Goal: Information Seeking & Learning: Learn about a topic

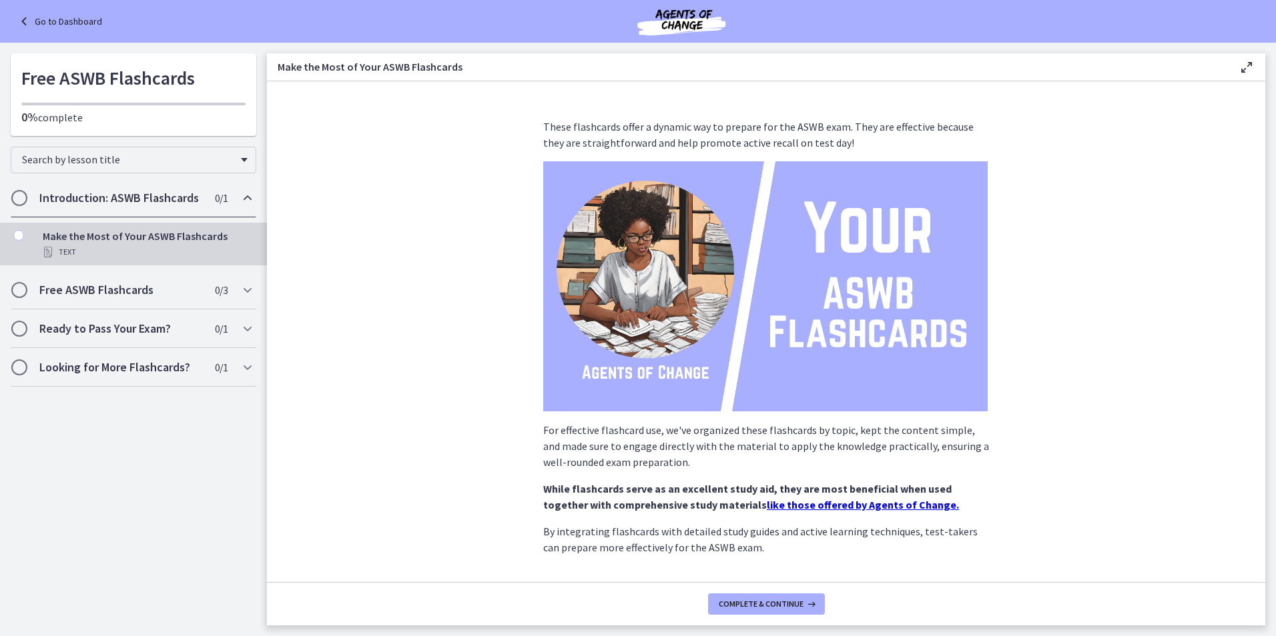
scroll to position [64, 0]
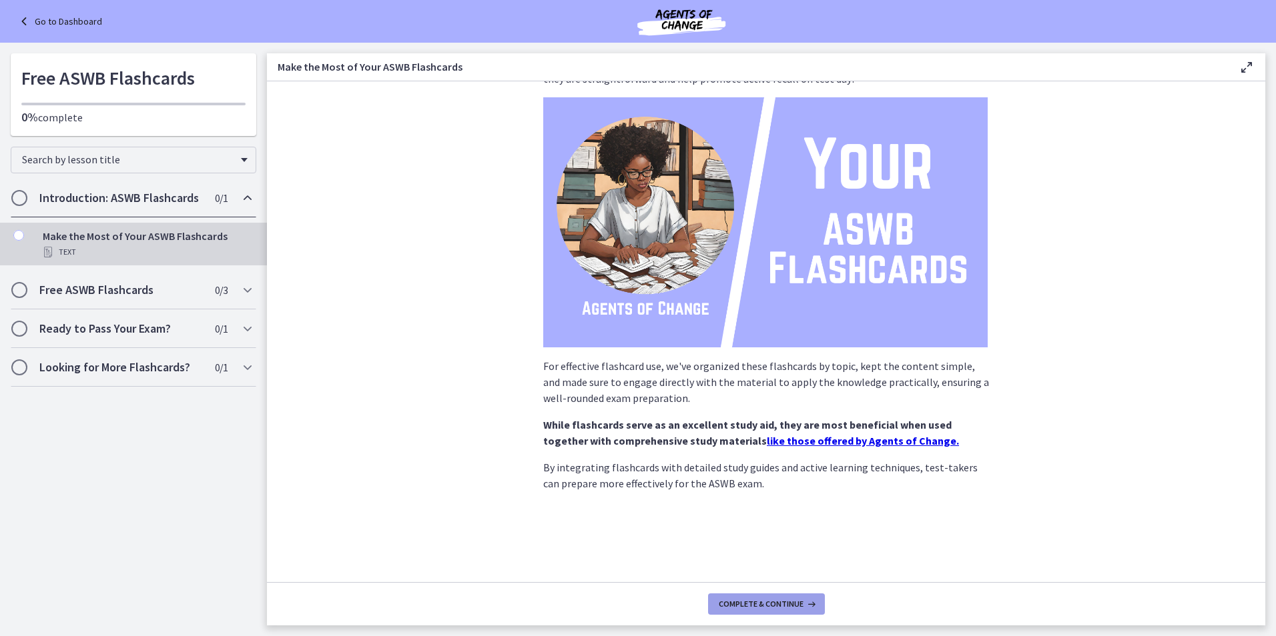
click at [728, 595] on button "Complete & continue" at bounding box center [766, 604] width 117 height 21
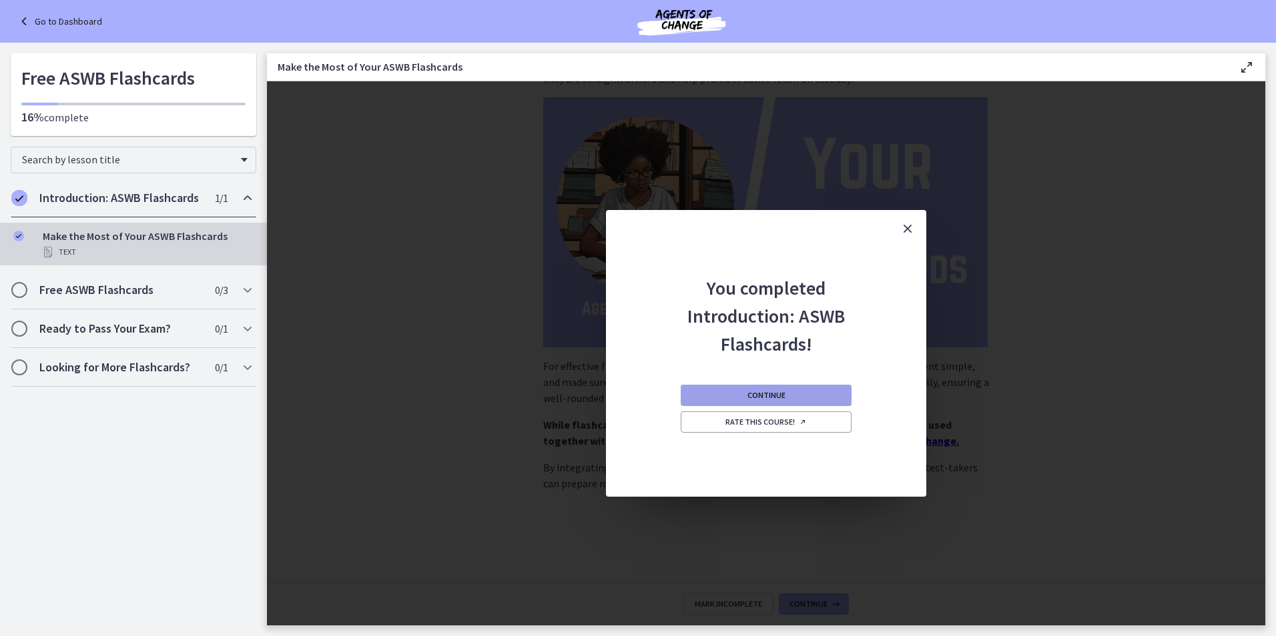
click at [795, 392] on button "Continue" at bounding box center [765, 395] width 171 height 21
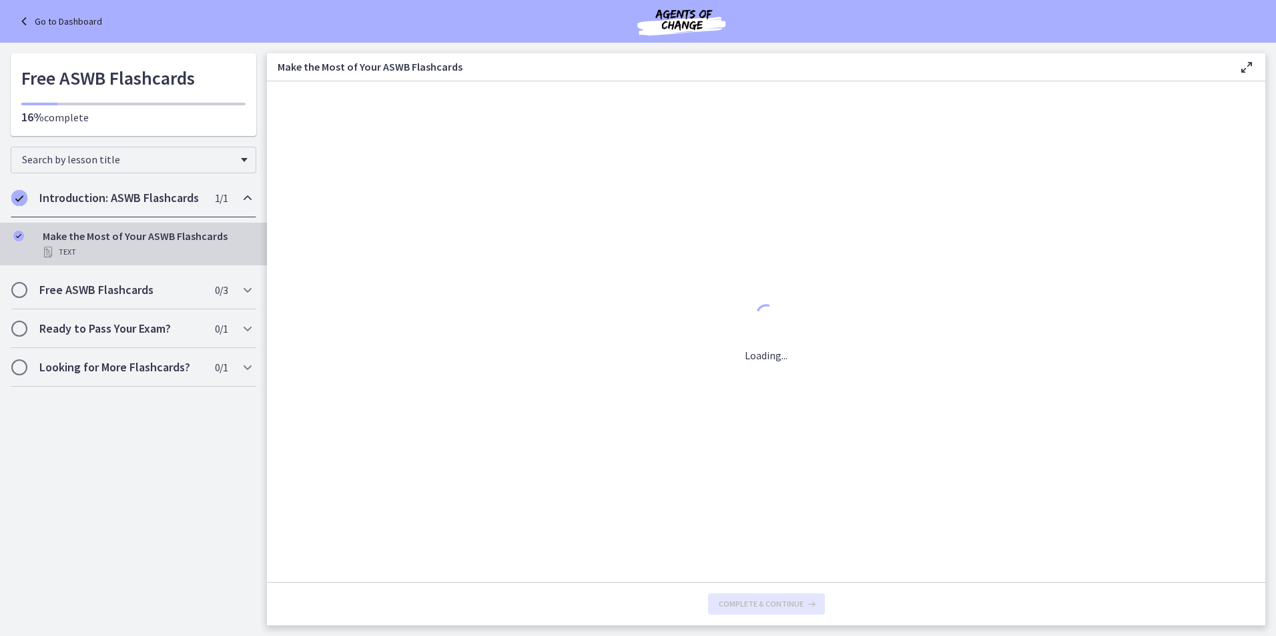
scroll to position [0, 0]
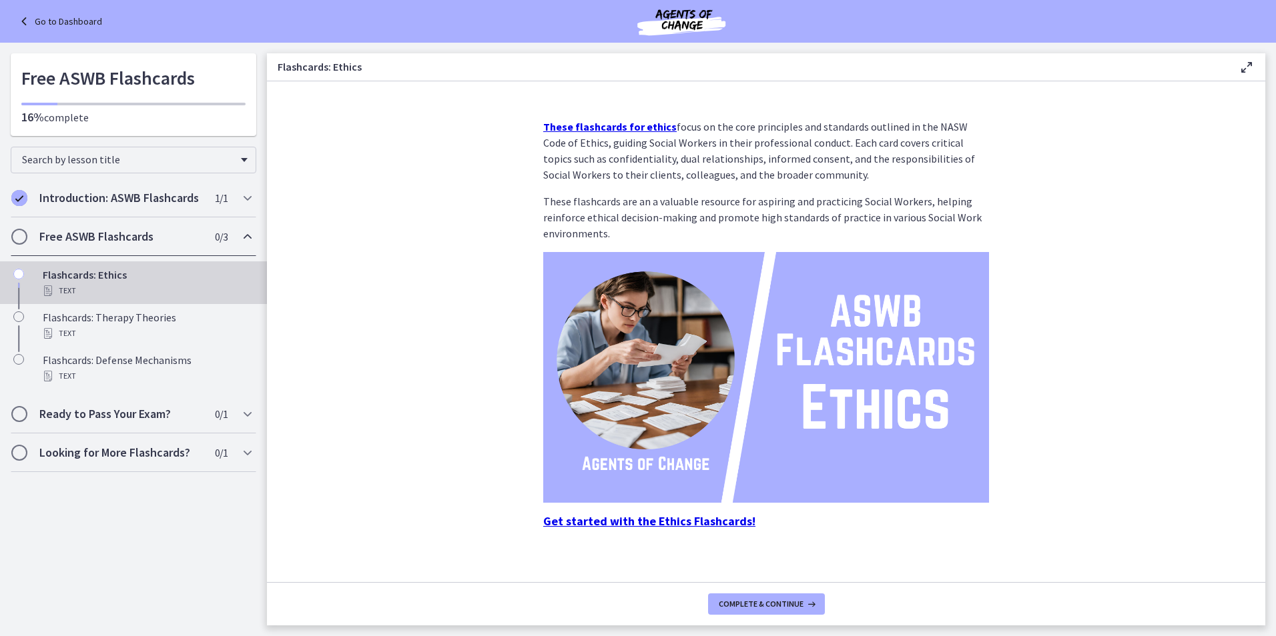
scroll to position [11, 0]
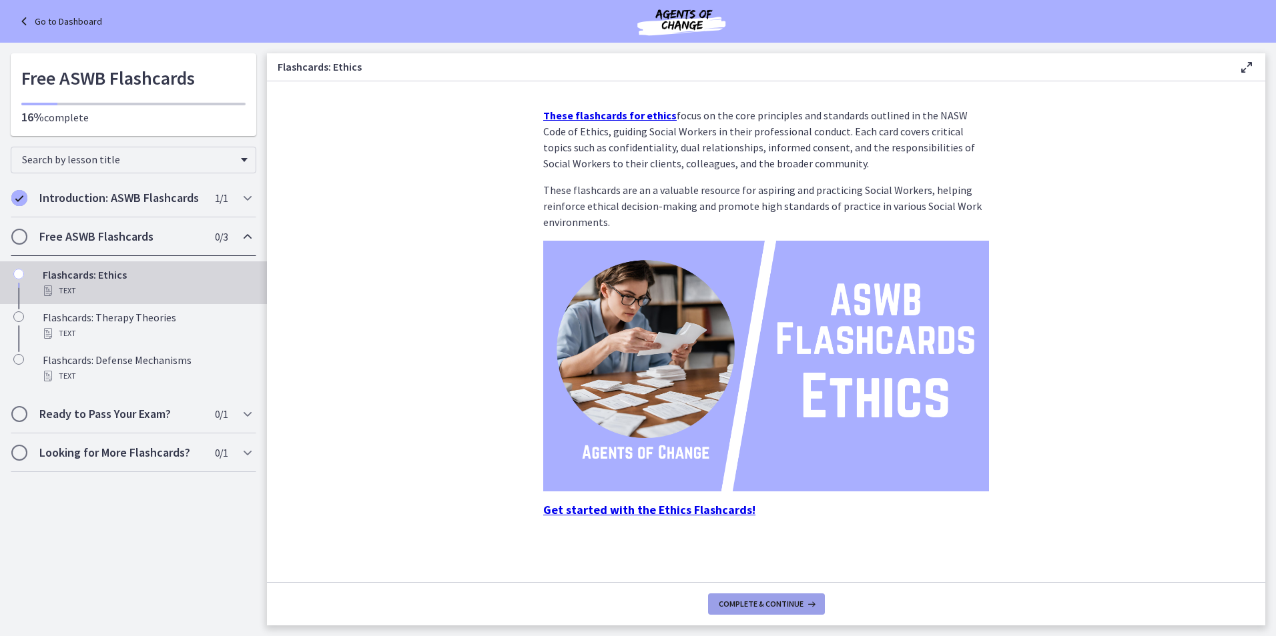
click at [789, 600] on span "Complete & continue" at bounding box center [761, 604] width 85 height 11
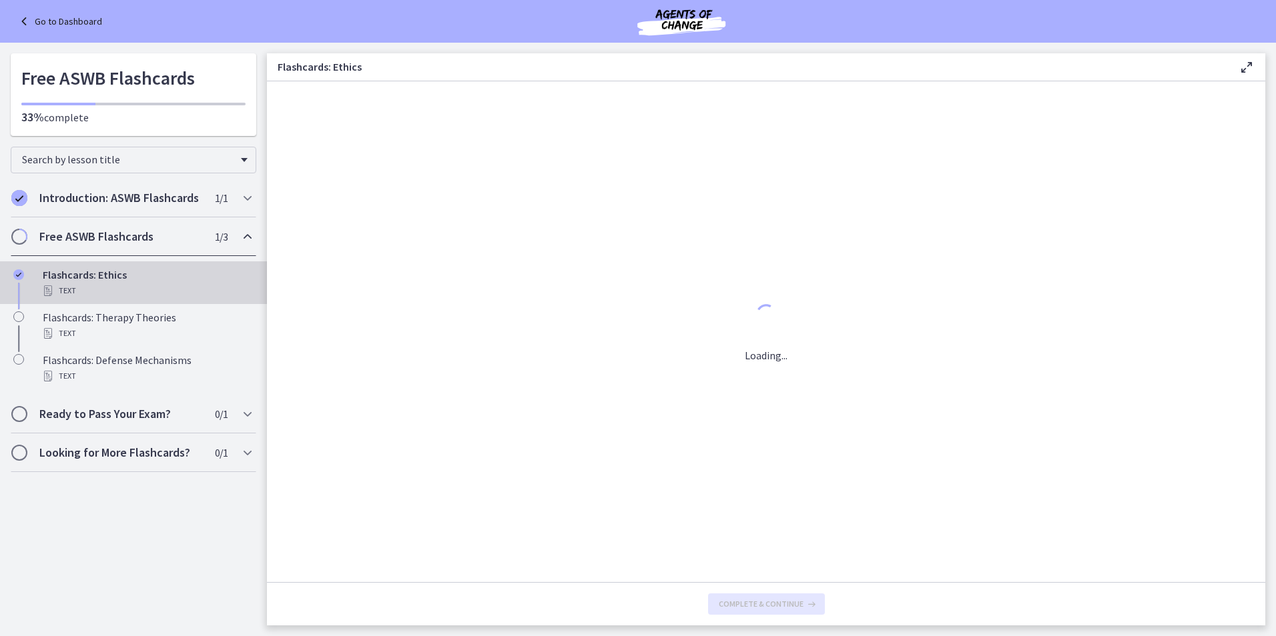
scroll to position [0, 0]
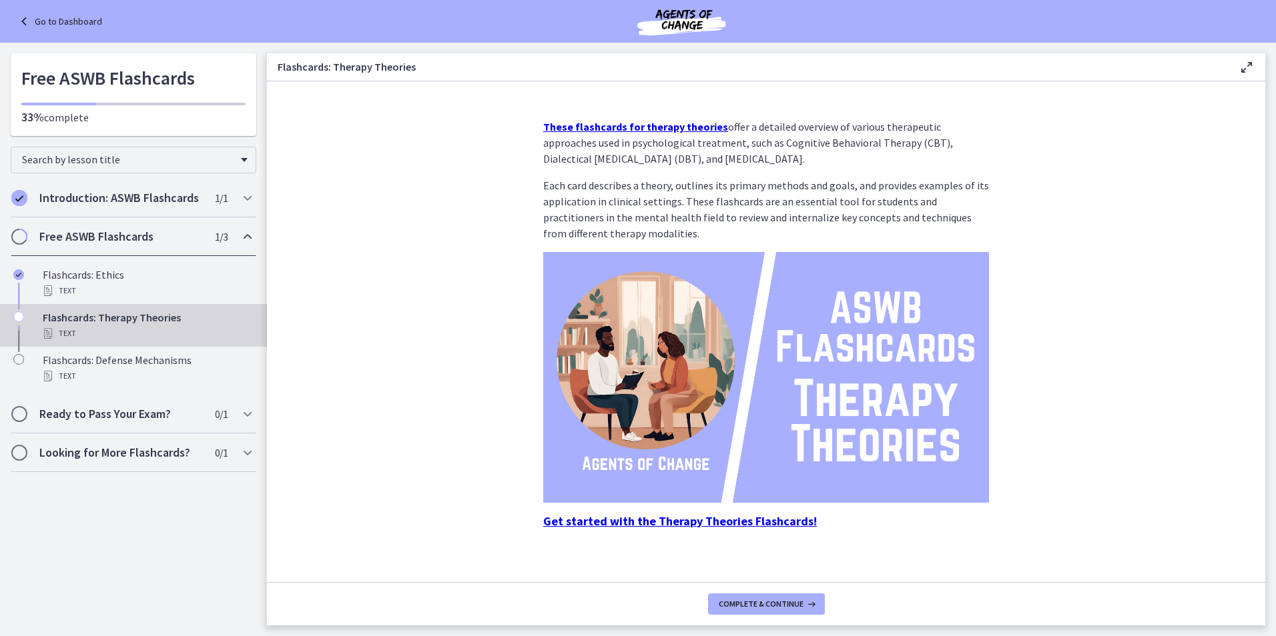
scroll to position [11, 0]
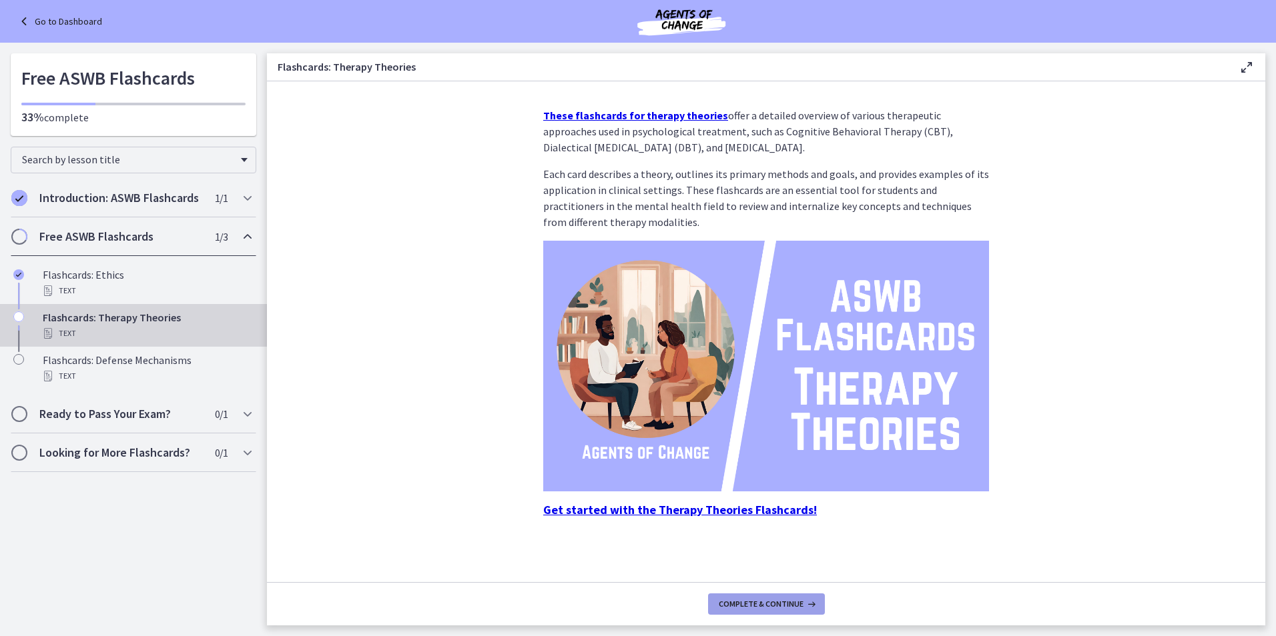
click at [769, 606] on span "Complete & continue" at bounding box center [761, 604] width 85 height 11
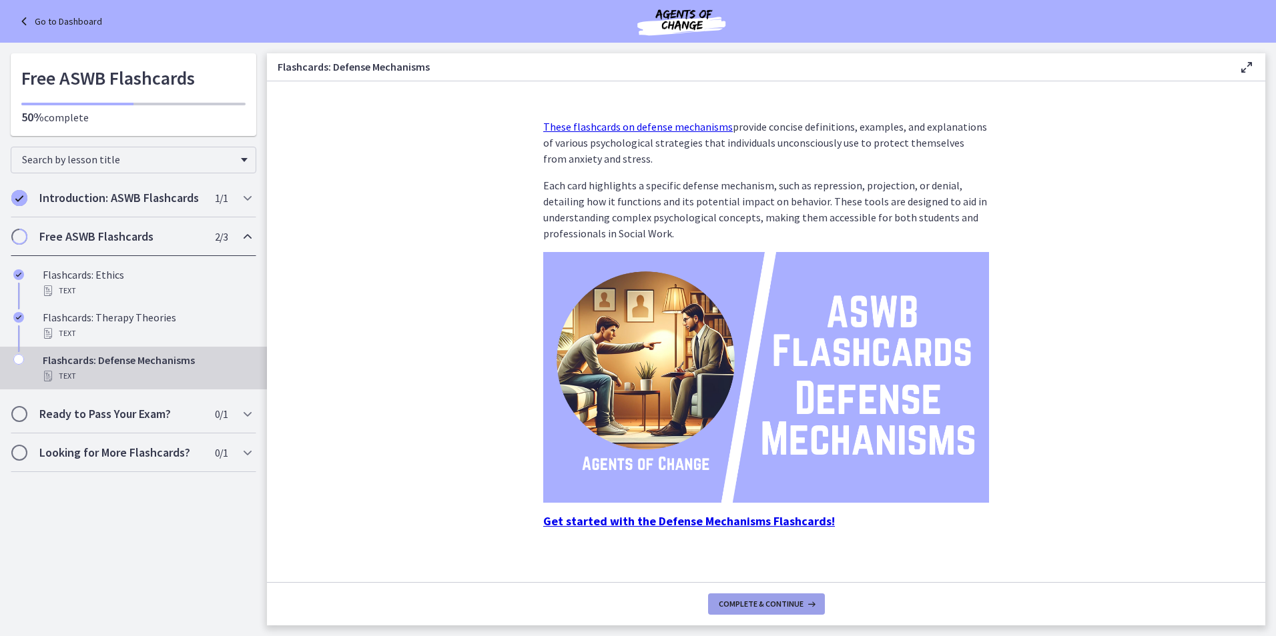
click at [769, 606] on span "Complete & continue" at bounding box center [761, 604] width 85 height 11
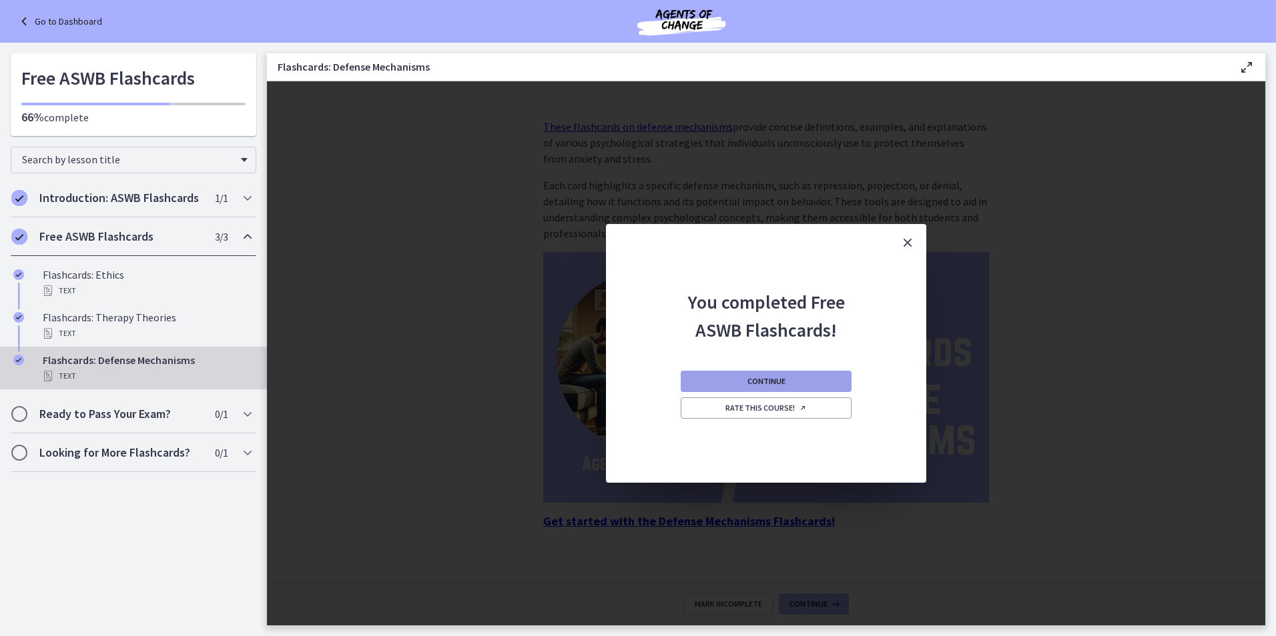
click at [777, 380] on span "Continue" at bounding box center [766, 381] width 38 height 11
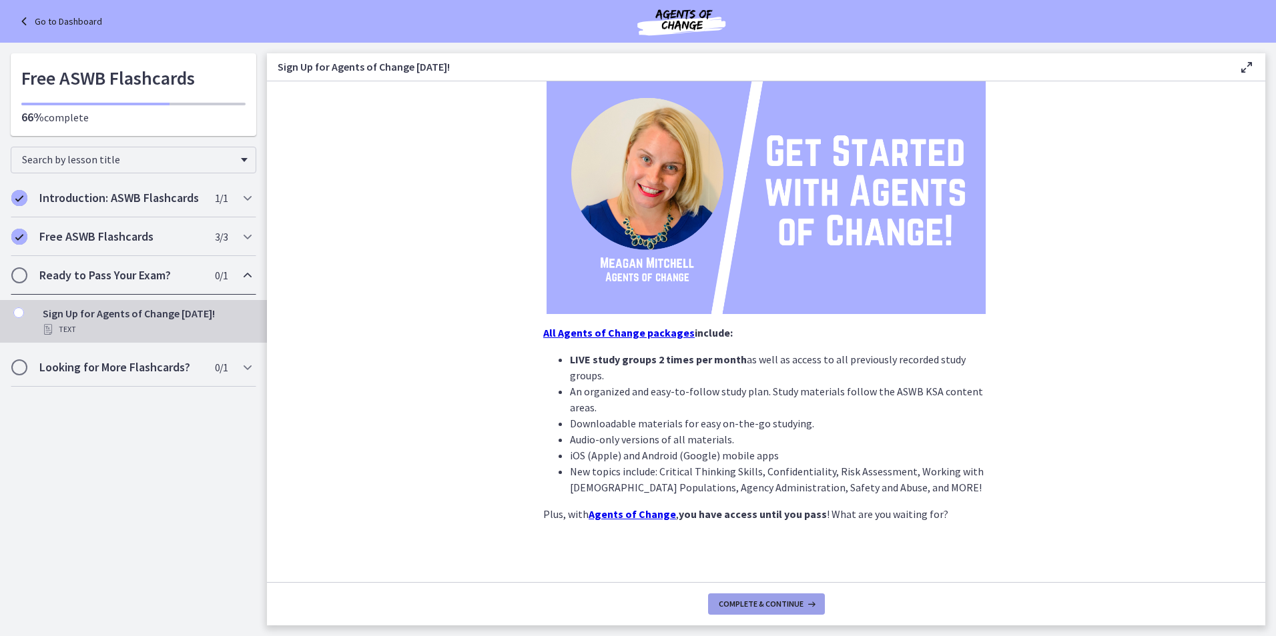
scroll to position [153, 0]
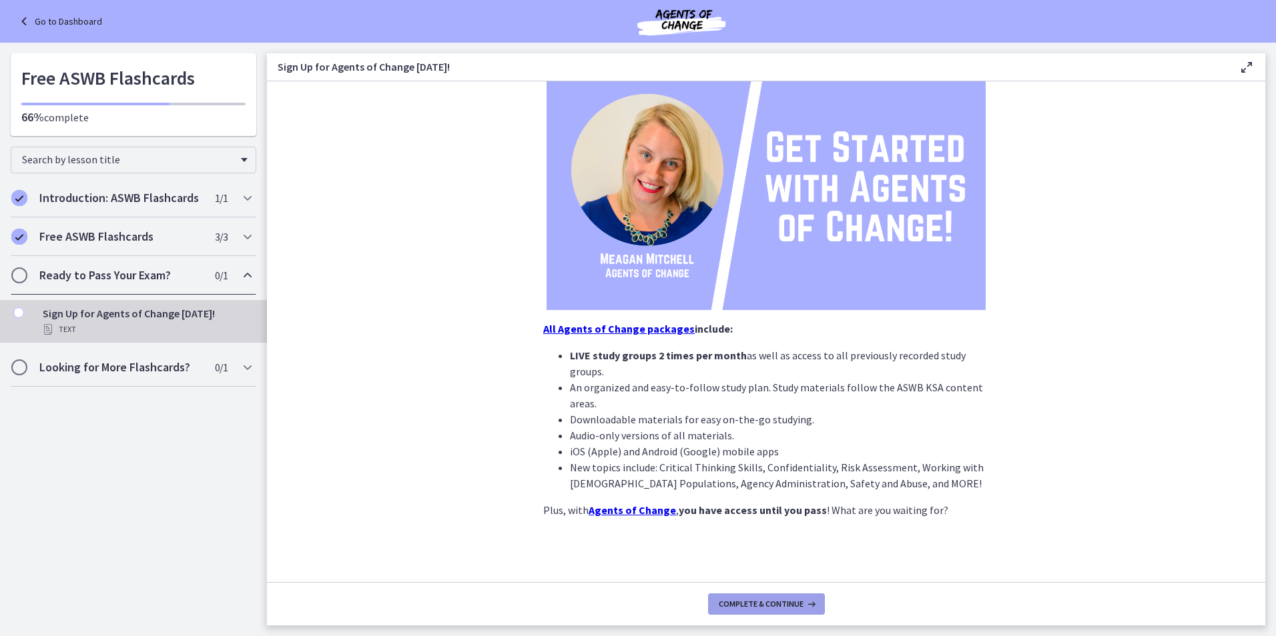
click at [761, 612] on button "Complete & continue" at bounding box center [766, 604] width 117 height 21
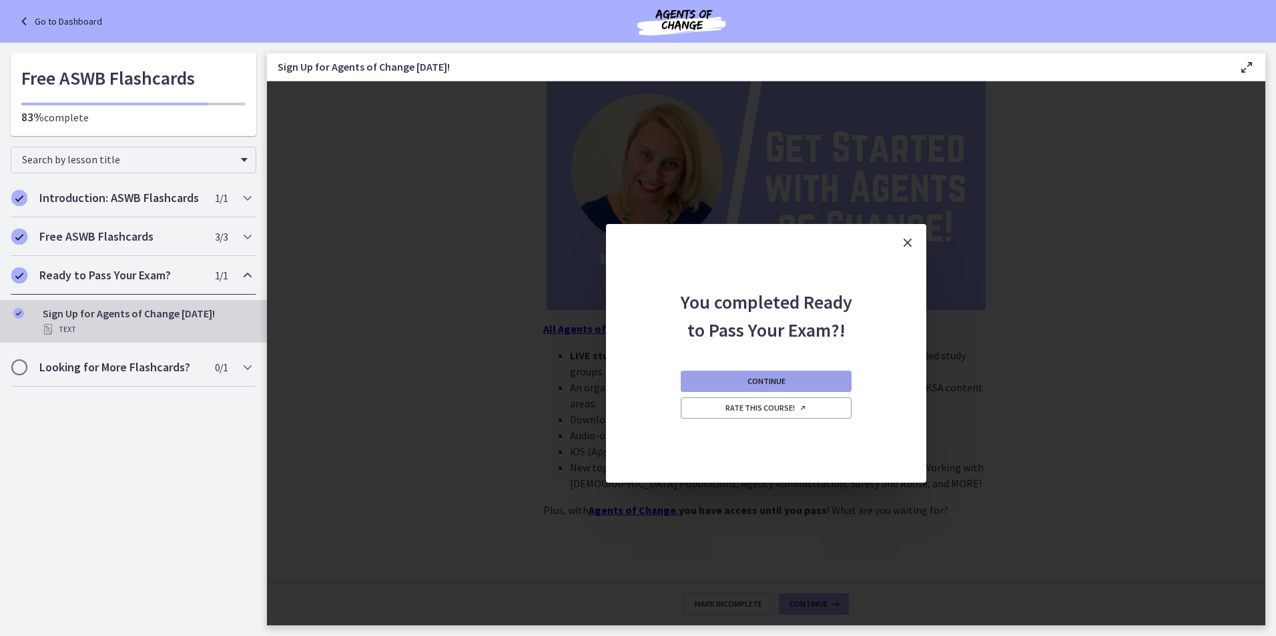
click at [776, 377] on span "Continue" at bounding box center [766, 381] width 38 height 11
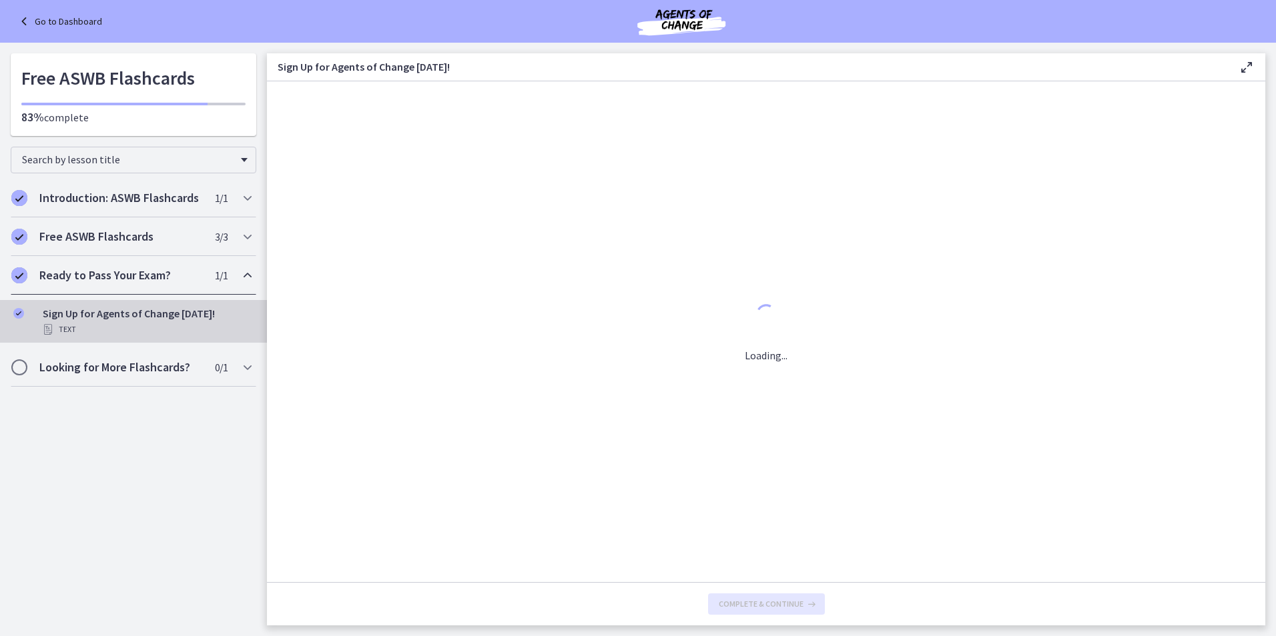
scroll to position [0, 0]
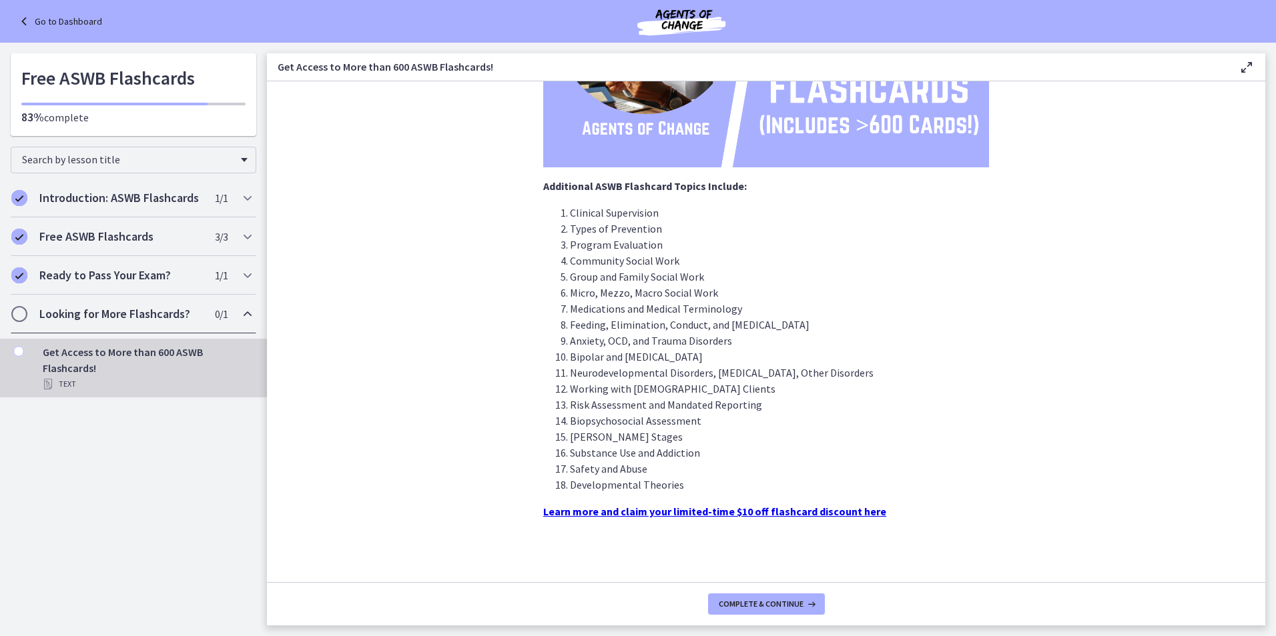
scroll to position [289, 0]
click at [769, 602] on span "Complete & continue" at bounding box center [761, 604] width 85 height 11
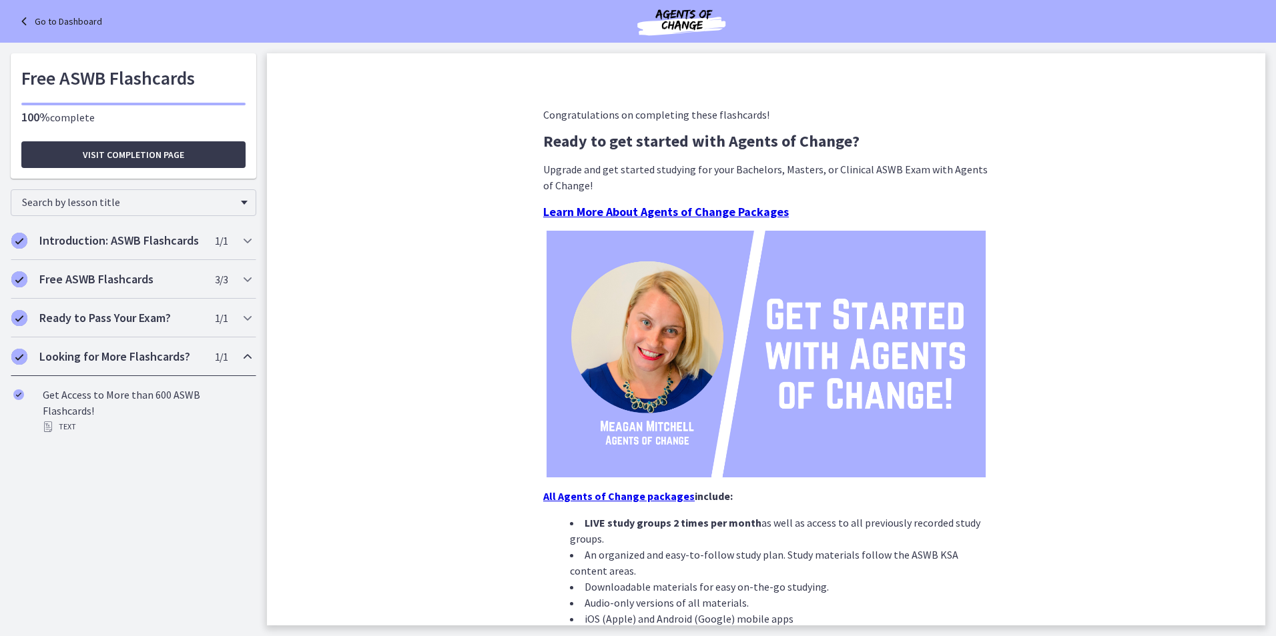
scroll to position [3, 0]
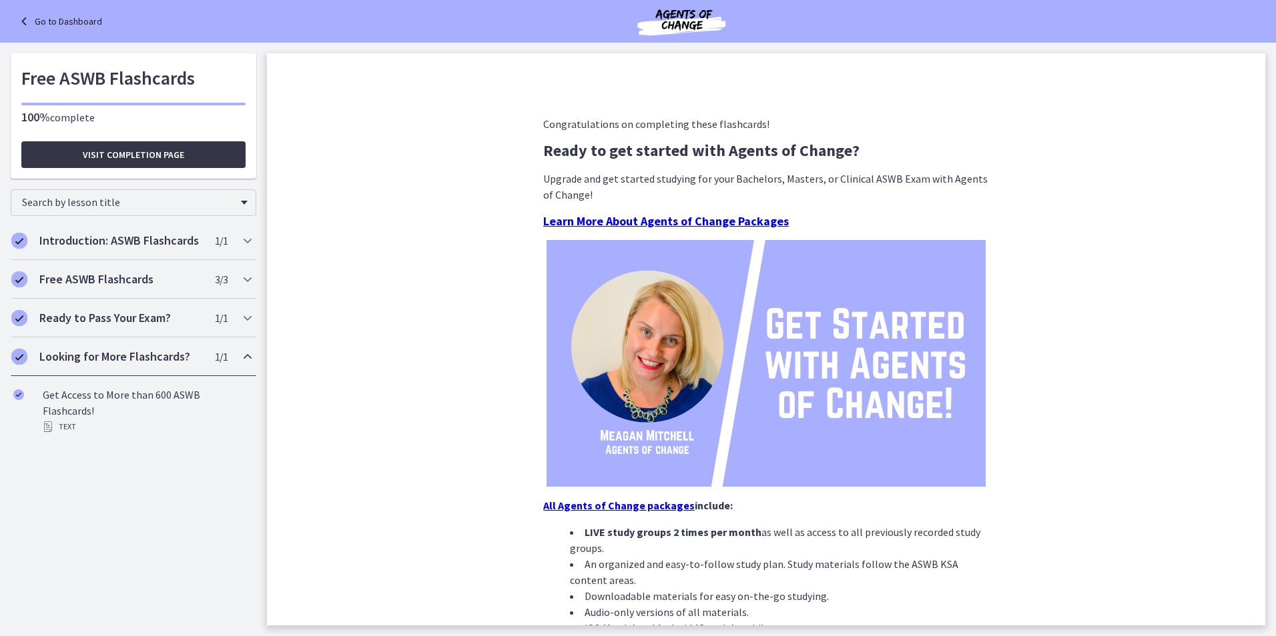
click at [112, 153] on span "Visit completion page" at bounding box center [133, 155] width 101 height 16
click at [119, 156] on span "Visit completion page" at bounding box center [133, 155] width 101 height 16
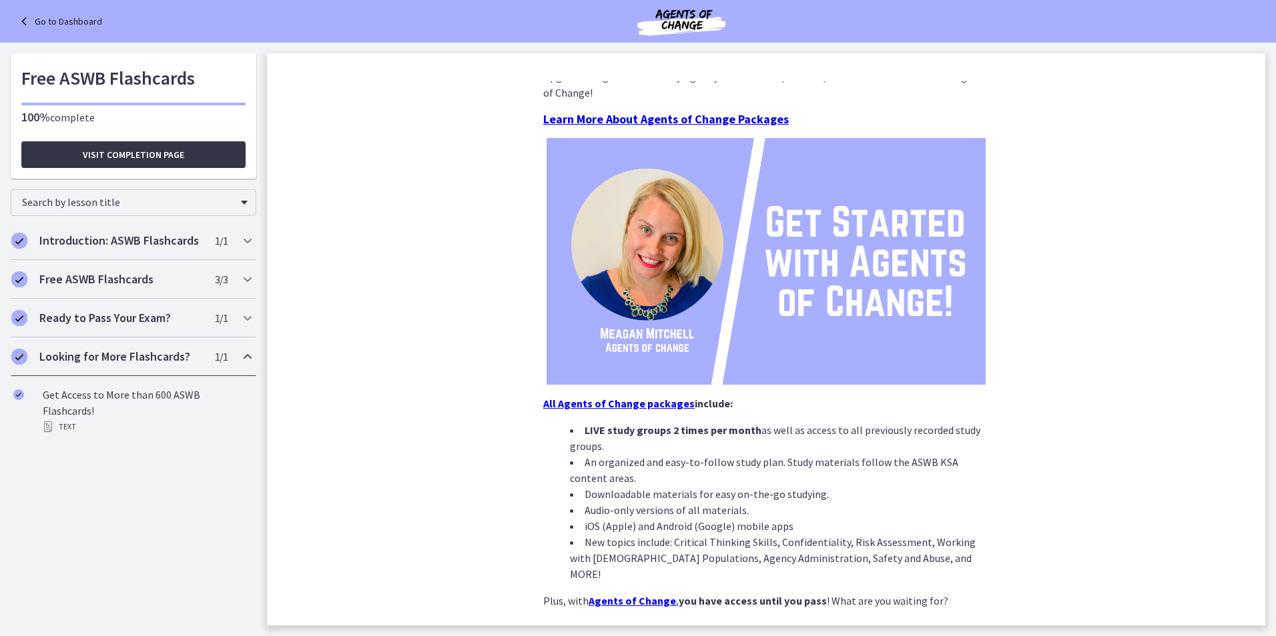
scroll to position [136, 0]
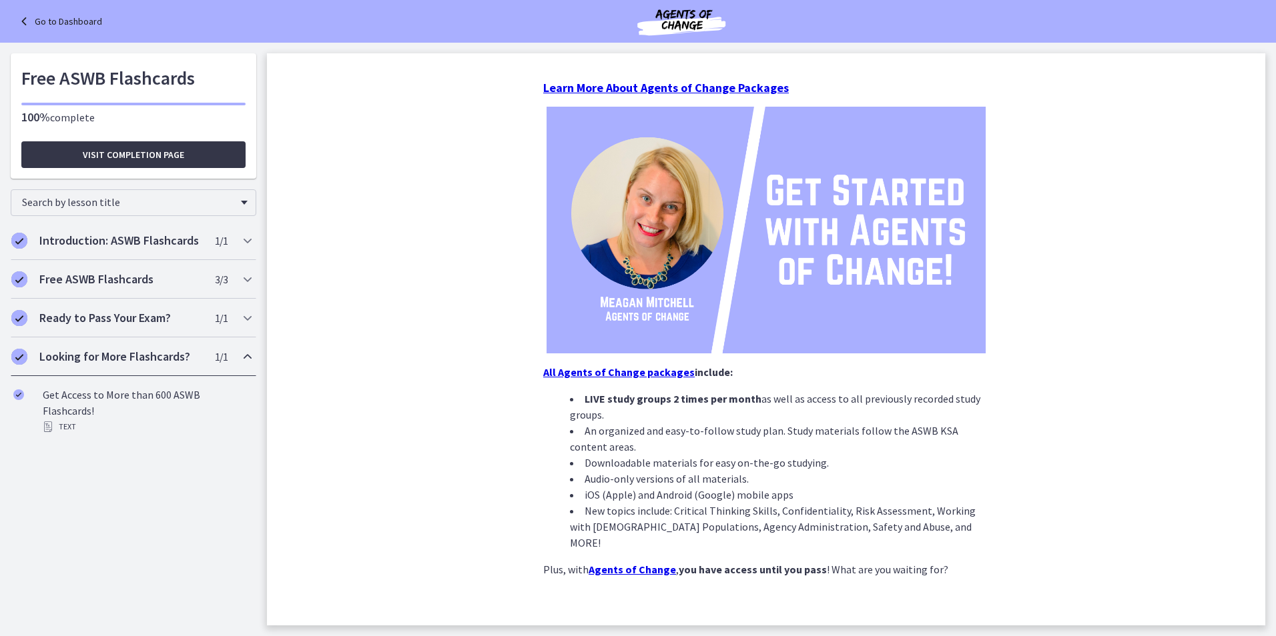
click at [126, 166] on button "Visit completion page" at bounding box center [133, 154] width 224 height 27
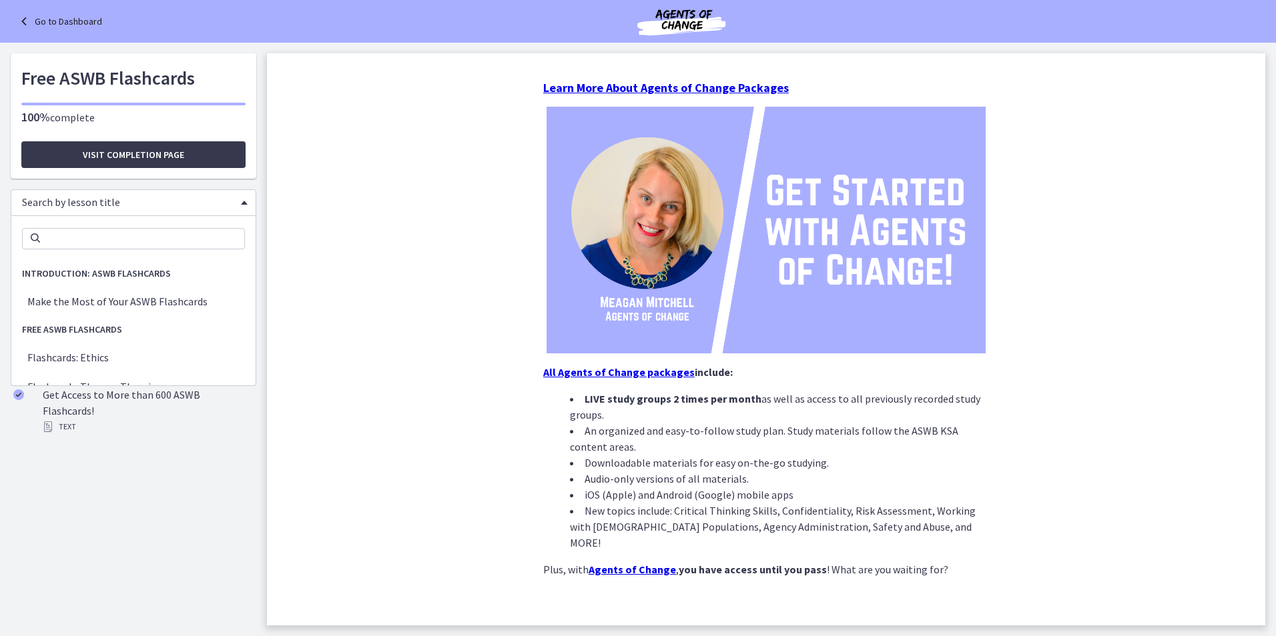
click at [239, 201] on div "Search by lesson title" at bounding box center [134, 202] width 246 height 27
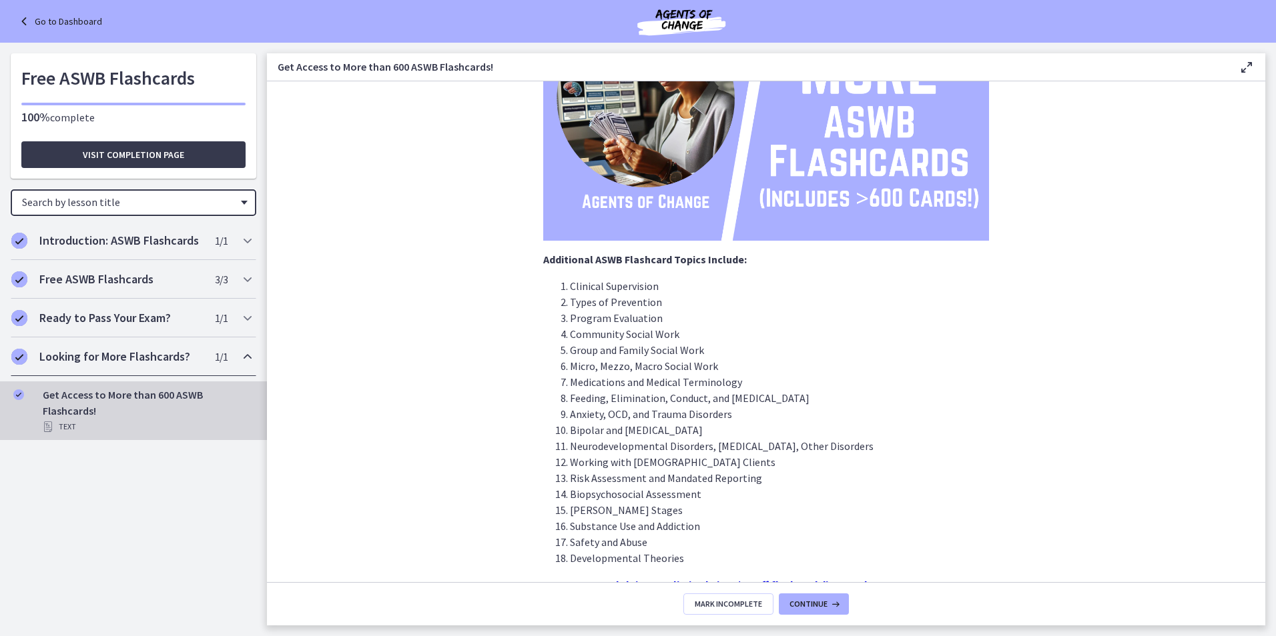
scroll to position [267, 0]
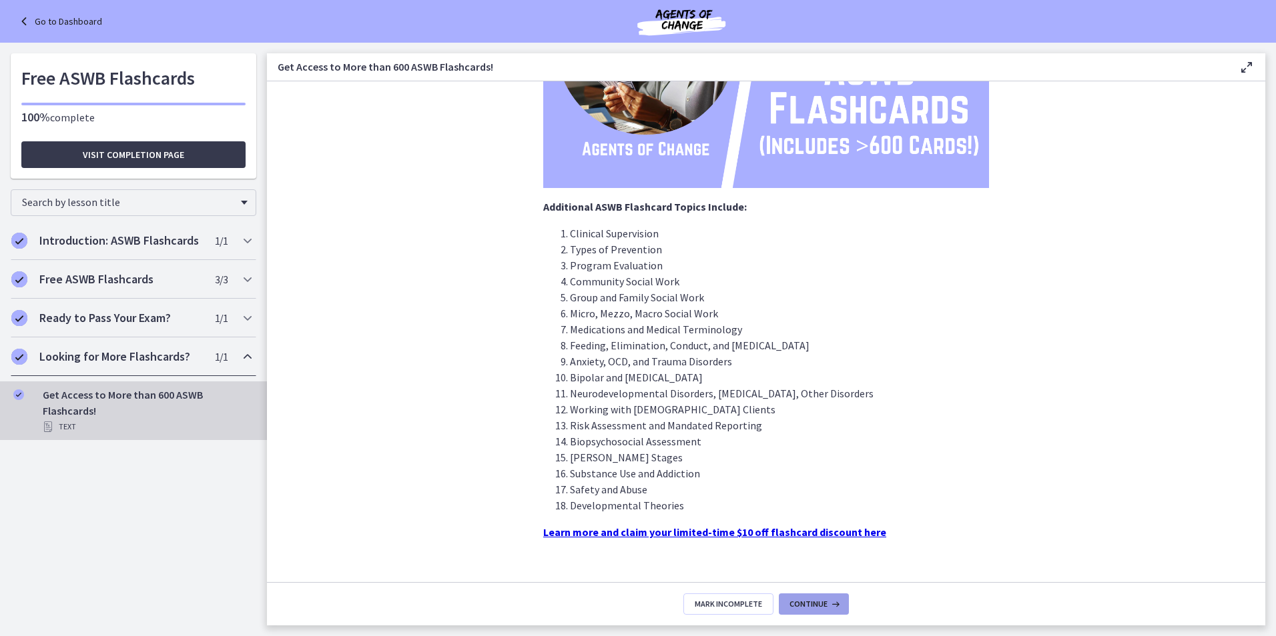
click at [810, 600] on span "Continue" at bounding box center [808, 604] width 38 height 11
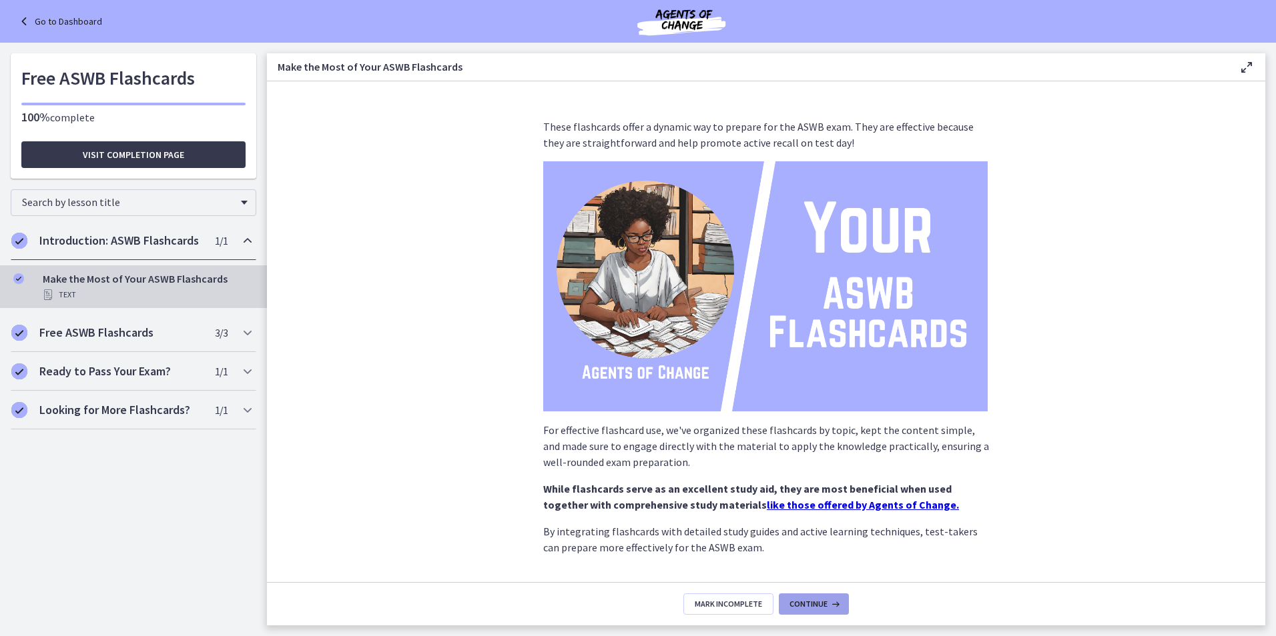
click at [806, 596] on button "Continue" at bounding box center [814, 604] width 70 height 21
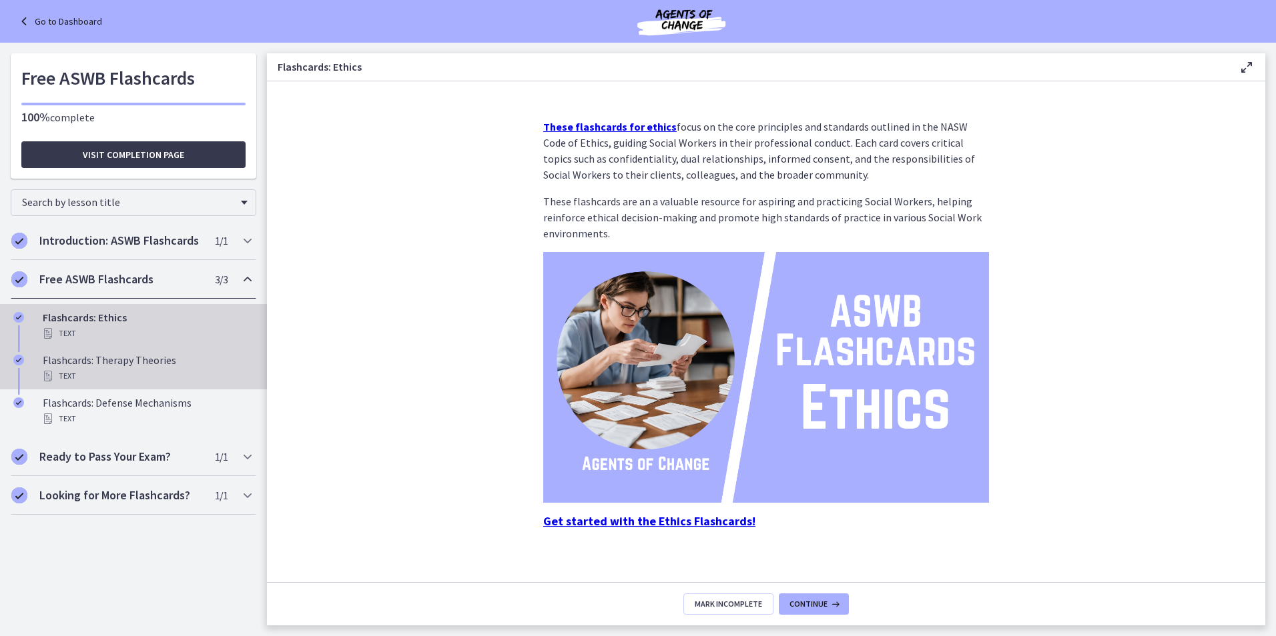
click at [123, 356] on div "Flashcards: Therapy Theories Text" at bounding box center [147, 368] width 208 height 32
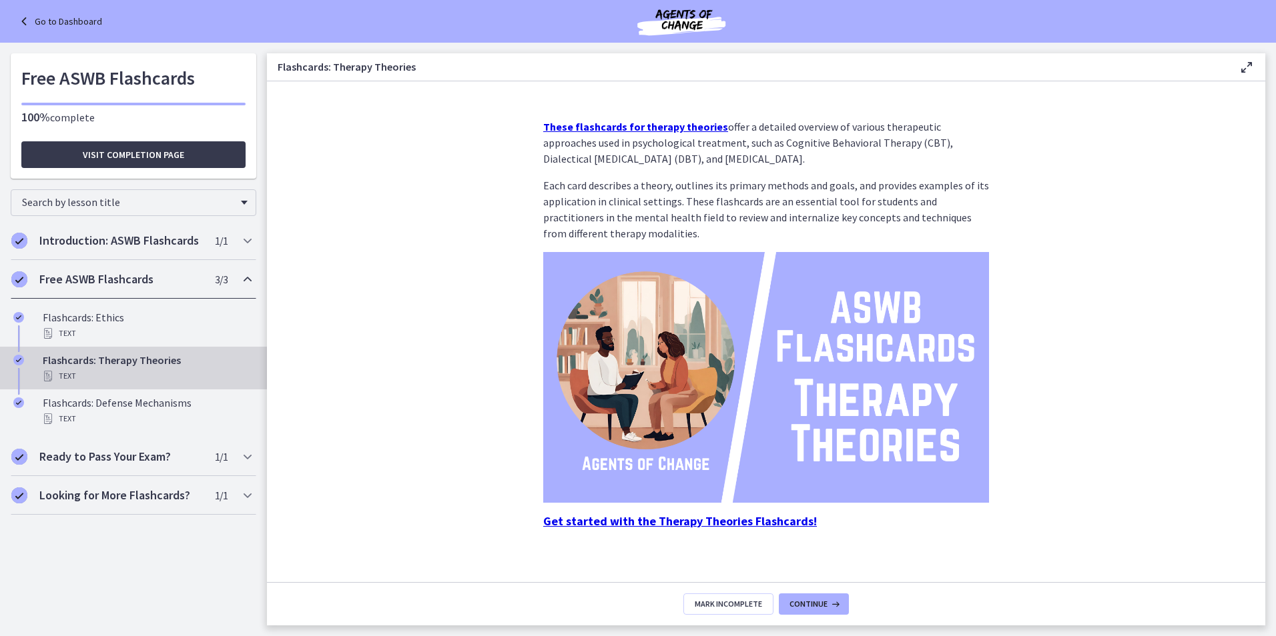
click at [640, 125] on strong "These flashcards for therapy theories" at bounding box center [635, 126] width 185 height 13
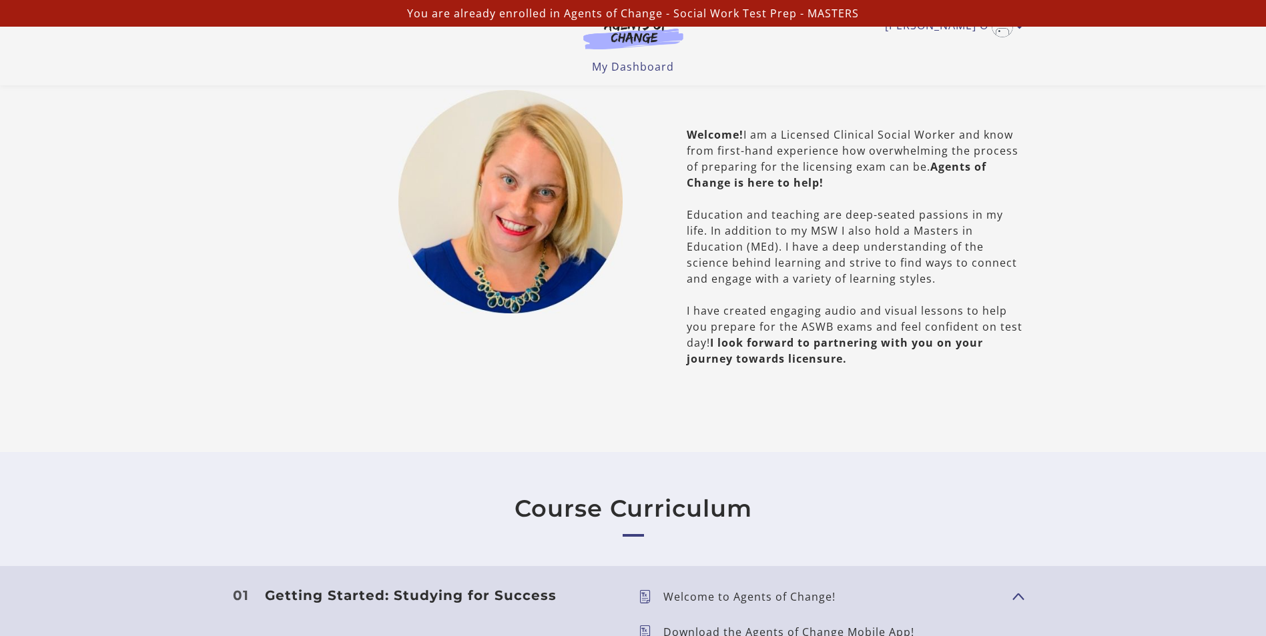
scroll to position [867, 0]
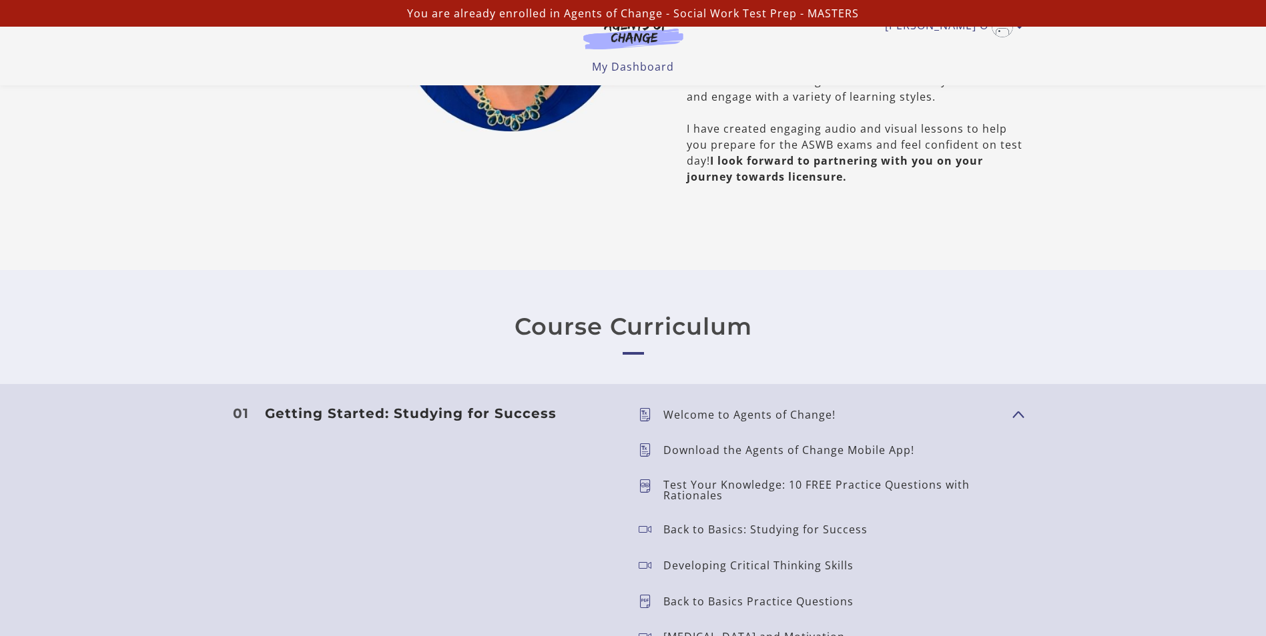
click at [636, 327] on link "Course Curriculum" at bounding box center [633, 327] width 238 height 28
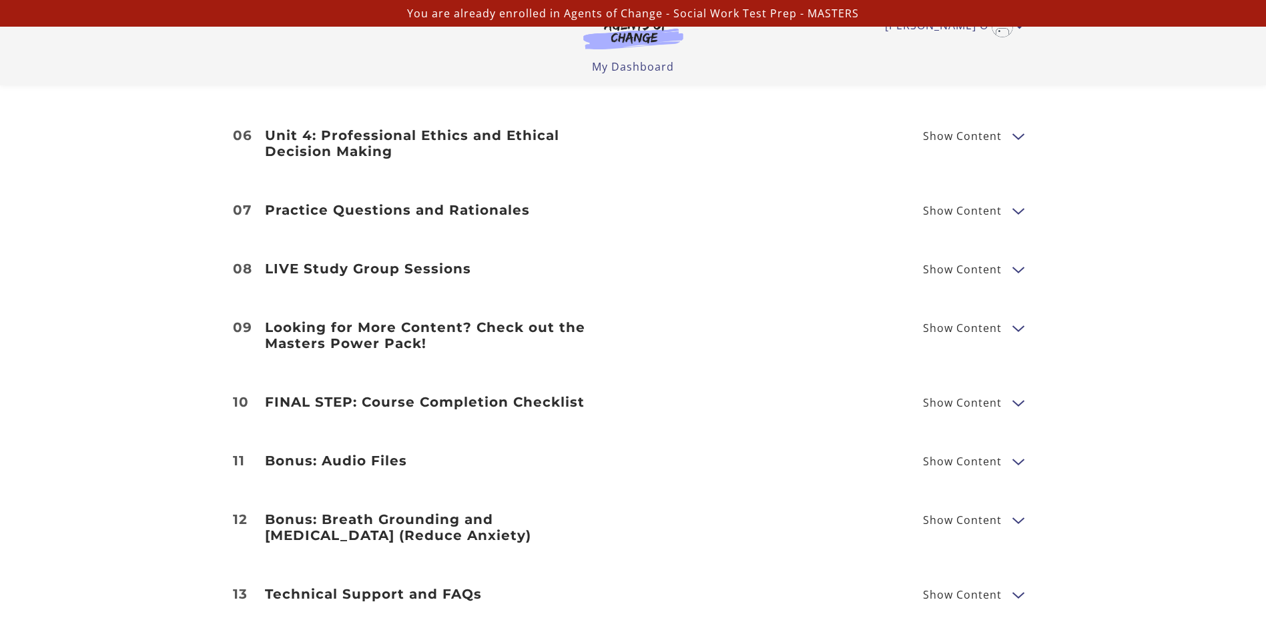
scroll to position [1868, 0]
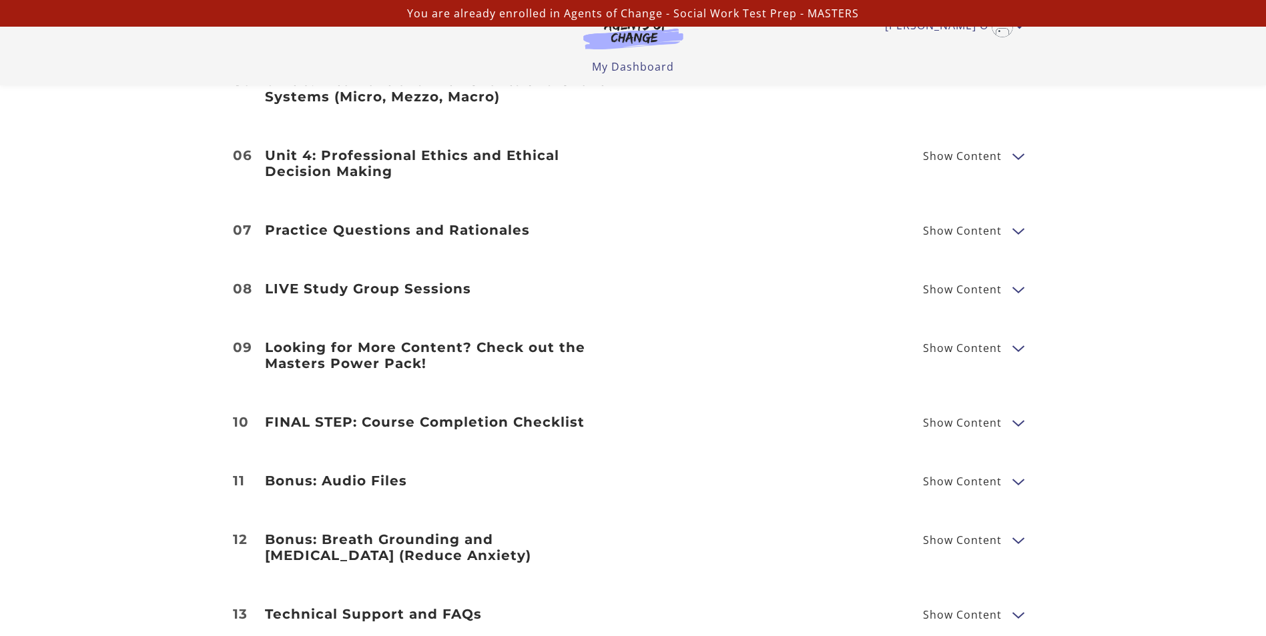
click at [442, 222] on h3 "Practice Questions and Rationales" at bounding box center [441, 230] width 352 height 16
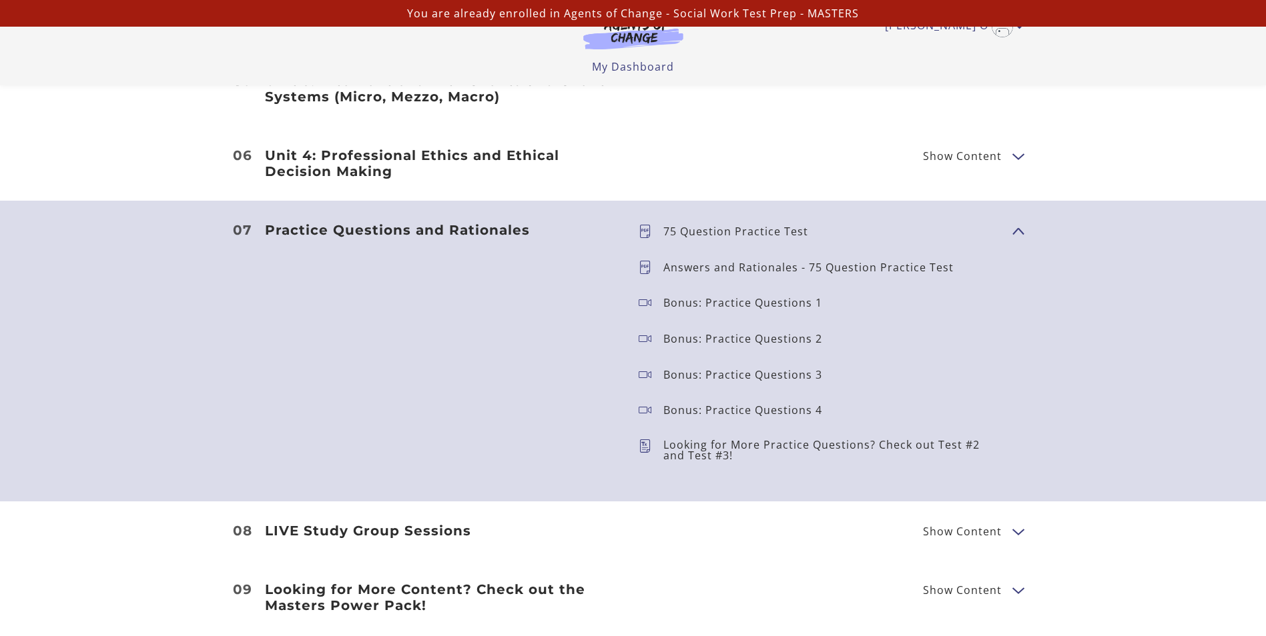
click at [666, 226] on p "75 Question Practice Test" at bounding box center [740, 231] width 155 height 11
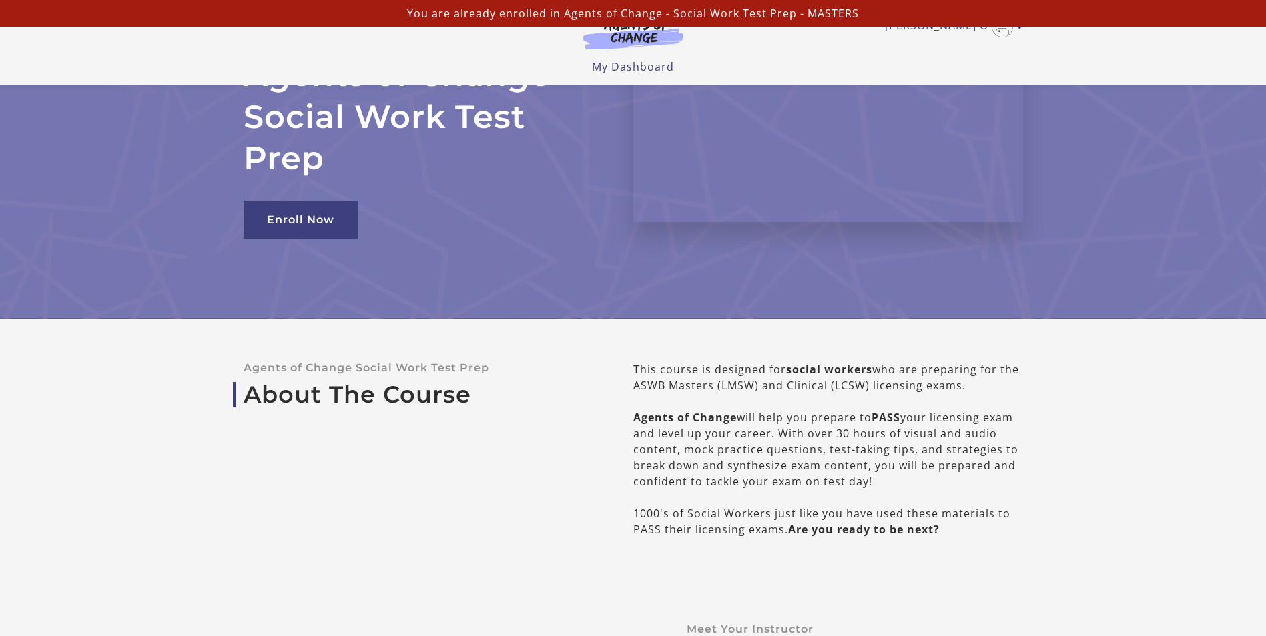
scroll to position [0, 0]
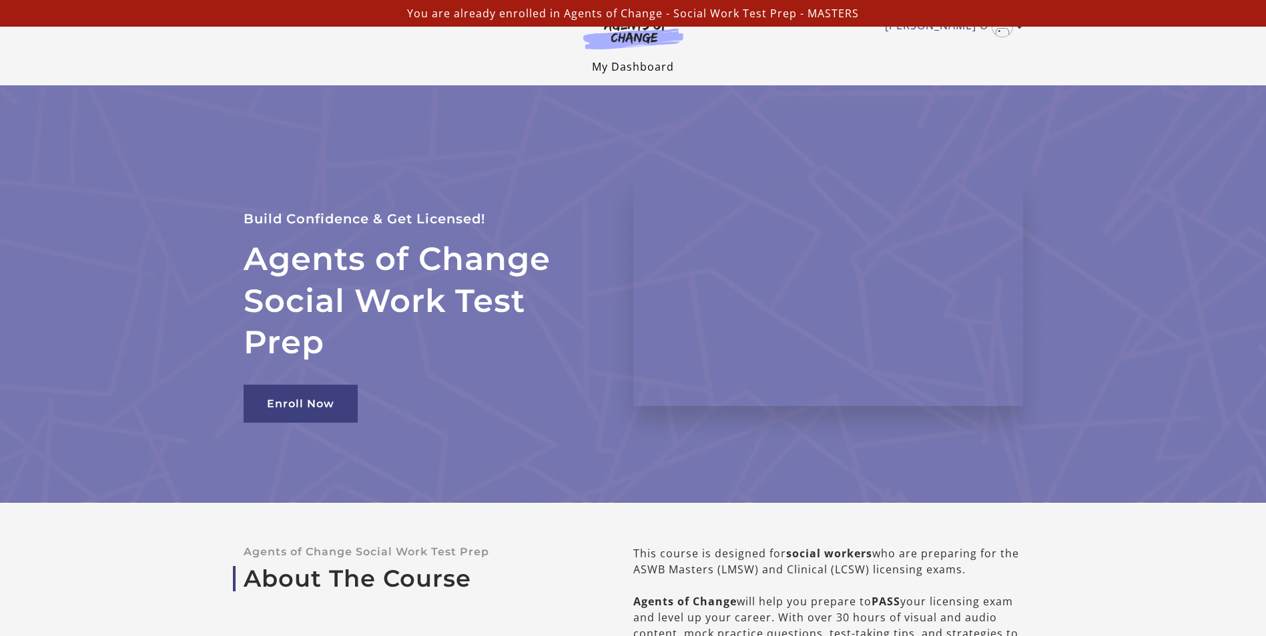
click at [667, 64] on link "My Dashboard" at bounding box center [633, 66] width 82 height 15
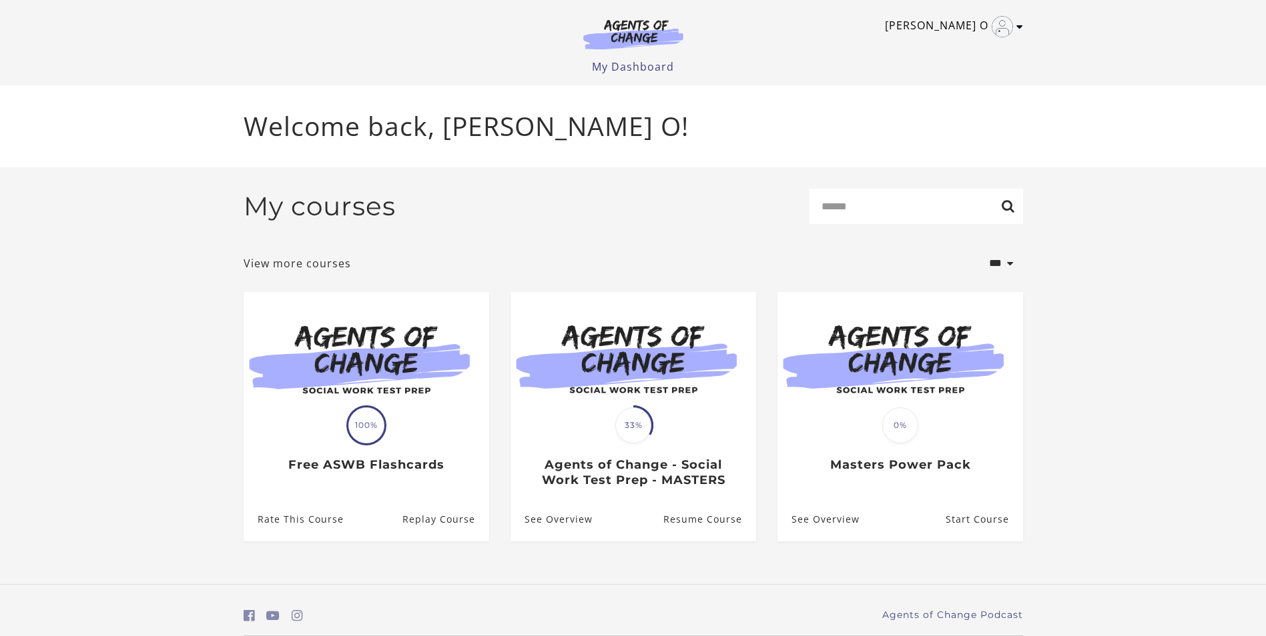
click at [1019, 27] on icon "Toggle menu" at bounding box center [1019, 26] width 7 height 11
click at [946, 89] on link "Sign Out" at bounding box center [967, 94] width 117 height 23
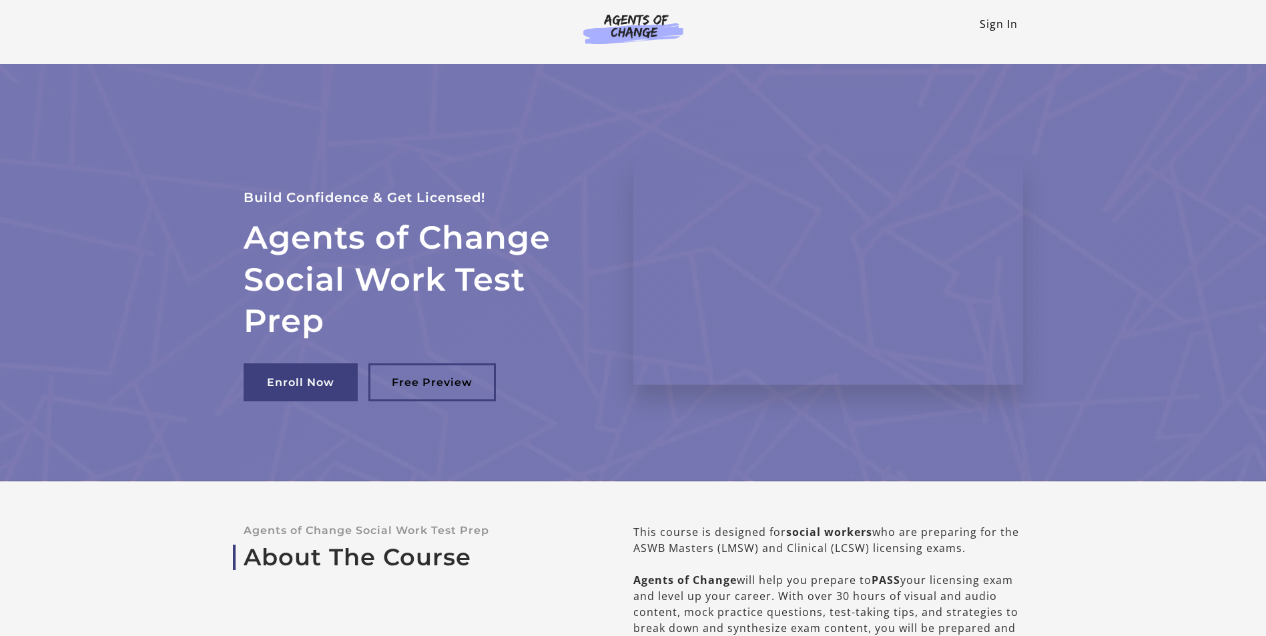
click at [999, 26] on link "Sign In" at bounding box center [998, 24] width 38 height 15
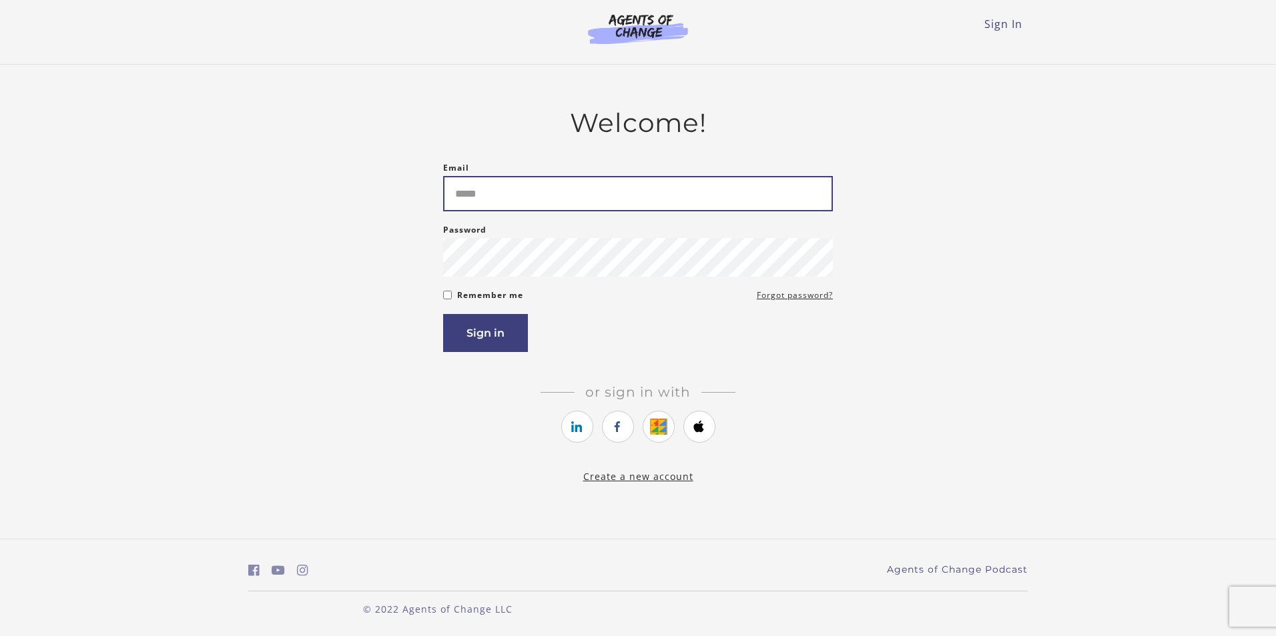
click at [540, 192] on input "Email" at bounding box center [638, 193] width 390 height 35
type input "**********"
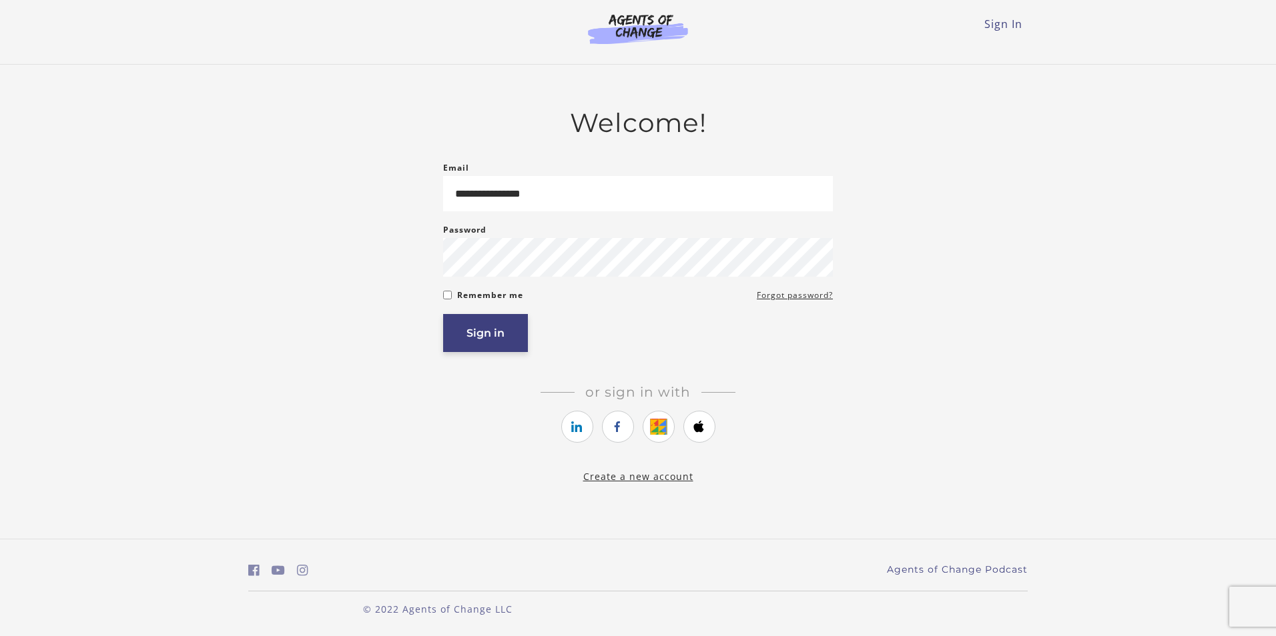
click at [479, 342] on button "Sign in" at bounding box center [485, 333] width 85 height 38
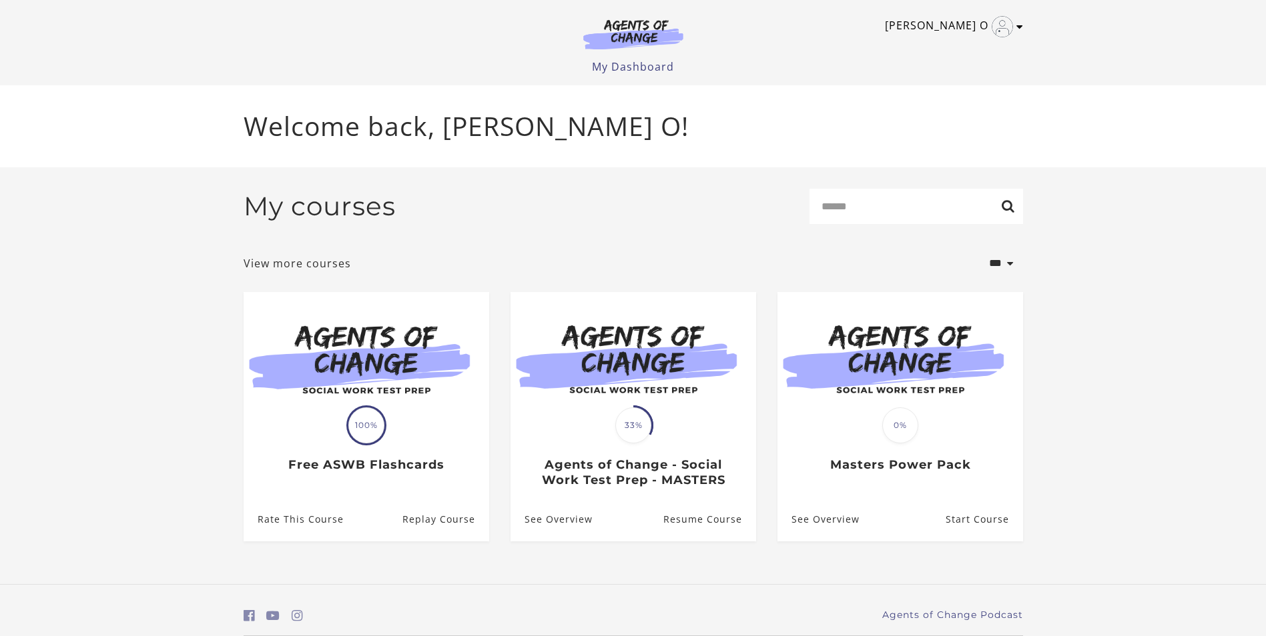
click at [1018, 28] on icon "Toggle menu" at bounding box center [1019, 26] width 7 height 11
click at [951, 68] on link "Support" at bounding box center [967, 71] width 117 height 23
click at [975, 67] on icon "Open in a new window" at bounding box center [970, 71] width 11 height 11
click at [939, 74] on link "Support" at bounding box center [967, 71] width 117 height 23
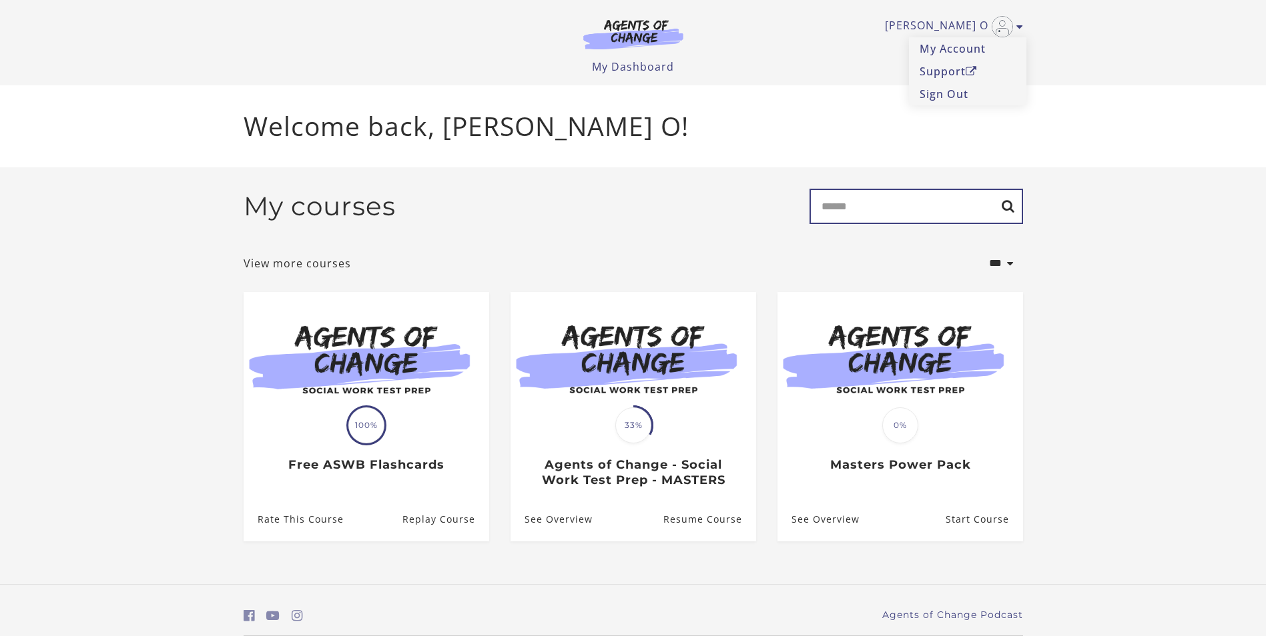
click at [861, 203] on input "Search" at bounding box center [915, 206] width 213 height 35
type input "*******"
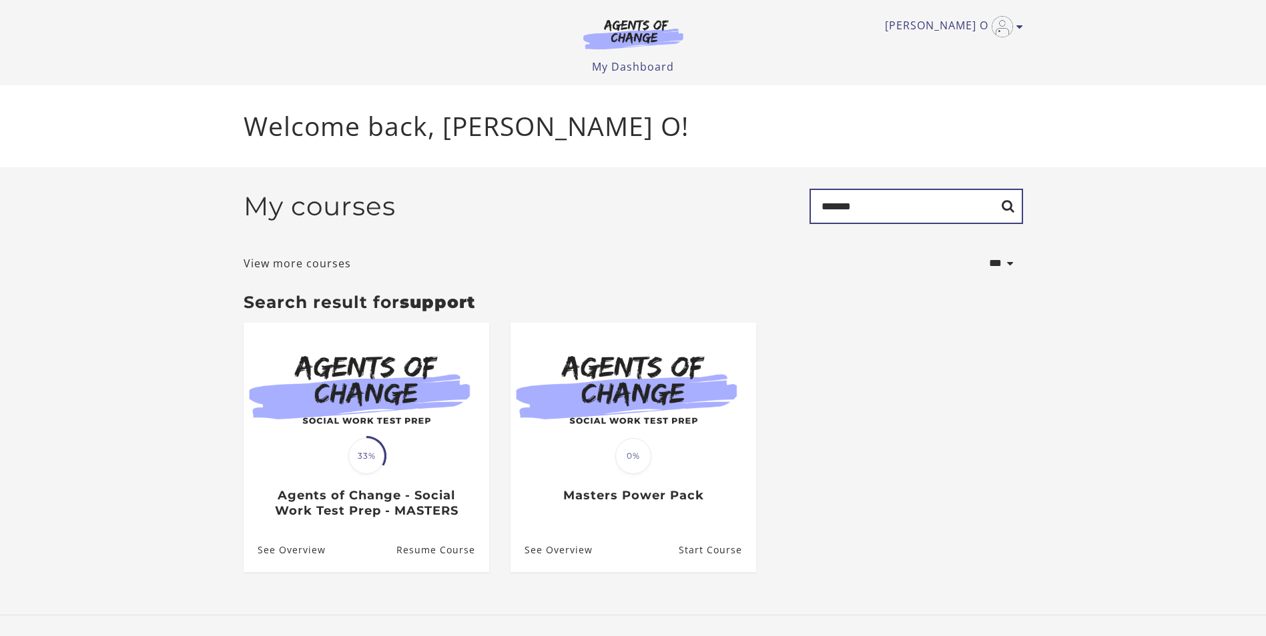
click at [861, 203] on input "*******" at bounding box center [915, 206] width 213 height 35
type input "*"
type input "**********"
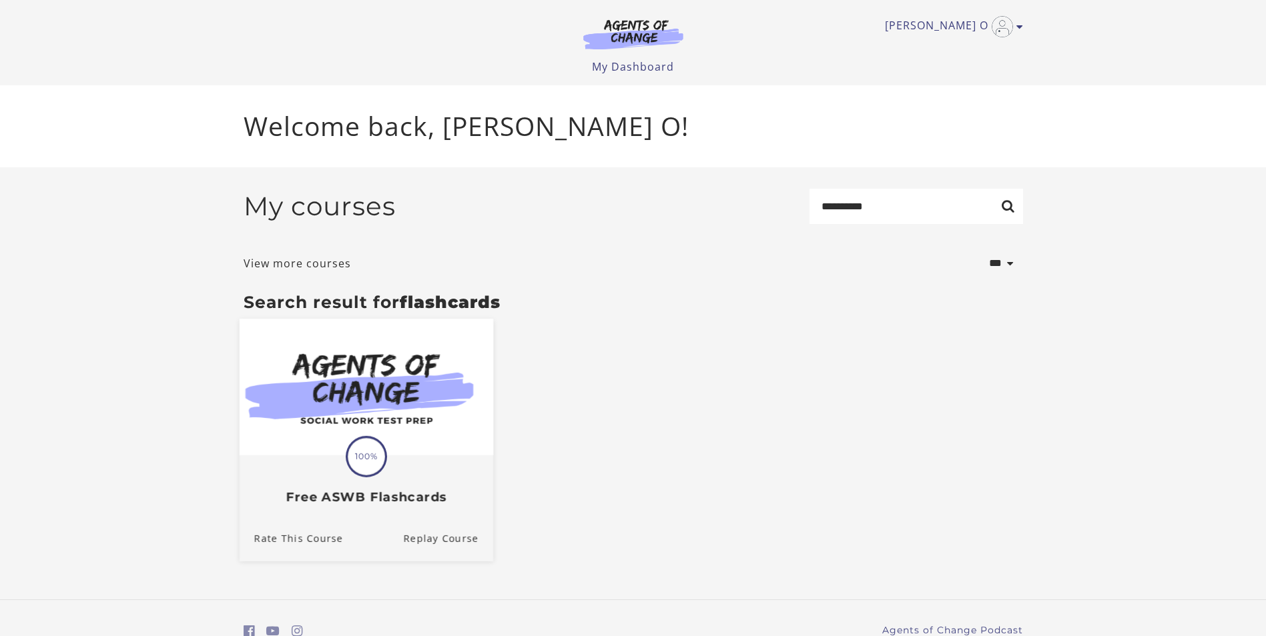
click at [440, 447] on img at bounding box center [366, 387] width 254 height 137
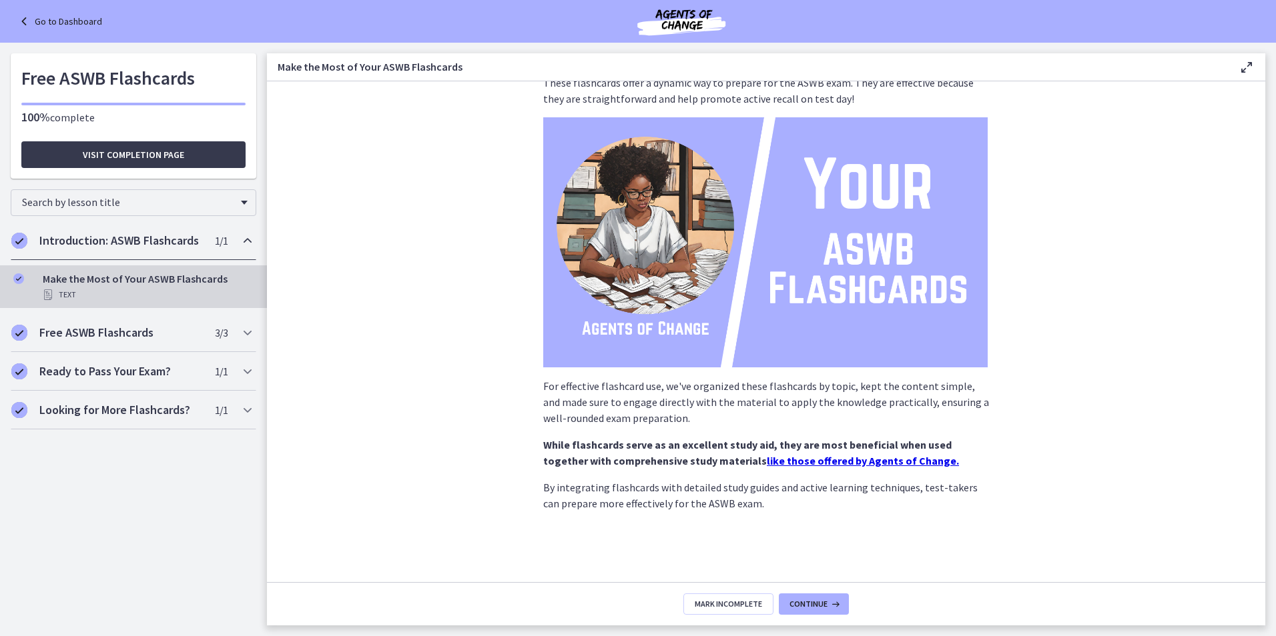
scroll to position [64, 0]
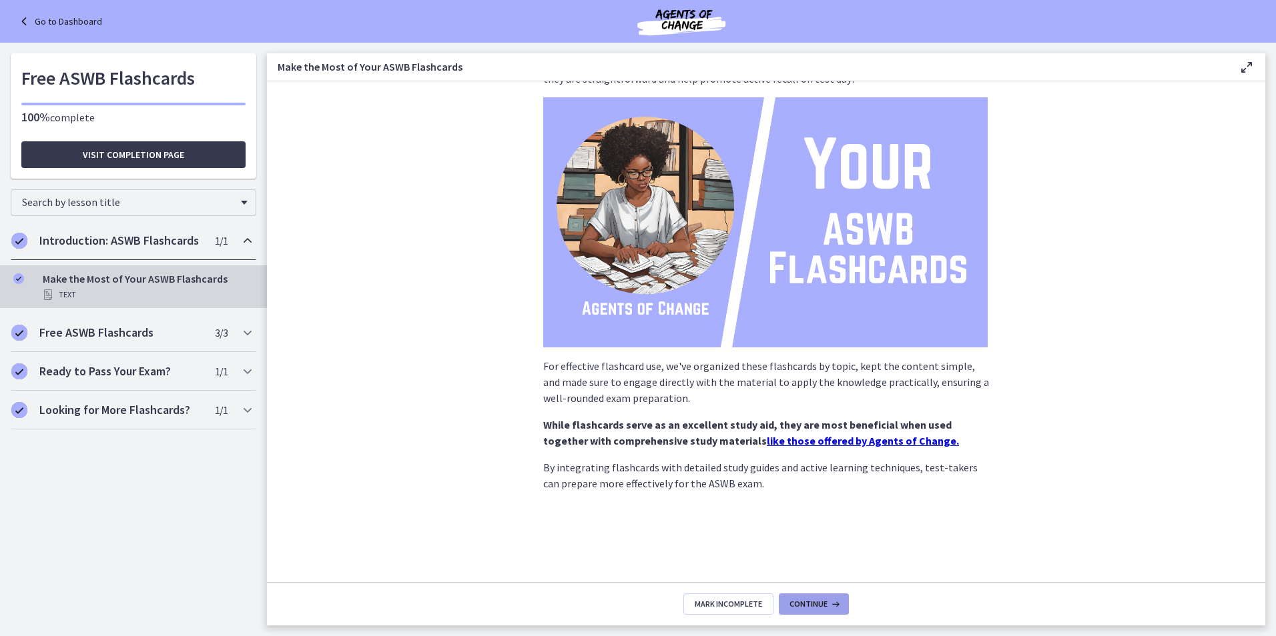
click at [813, 603] on span "Continue" at bounding box center [808, 604] width 38 height 11
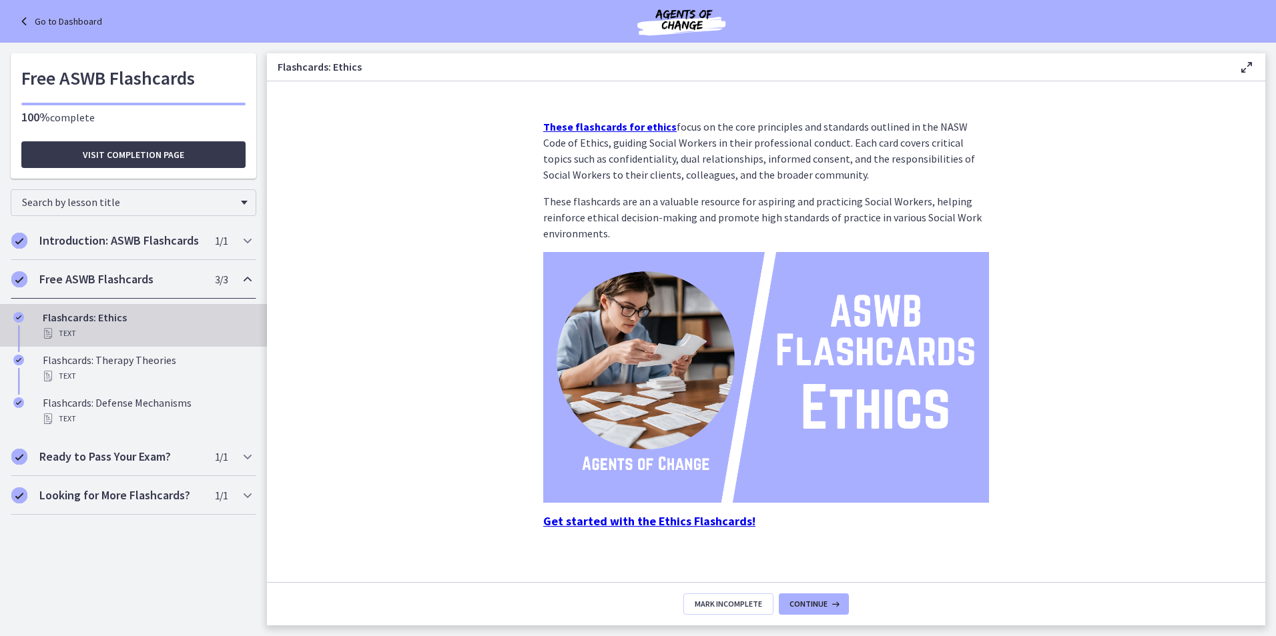
click at [626, 127] on strong "These flashcards for ethics" at bounding box center [609, 126] width 133 height 13
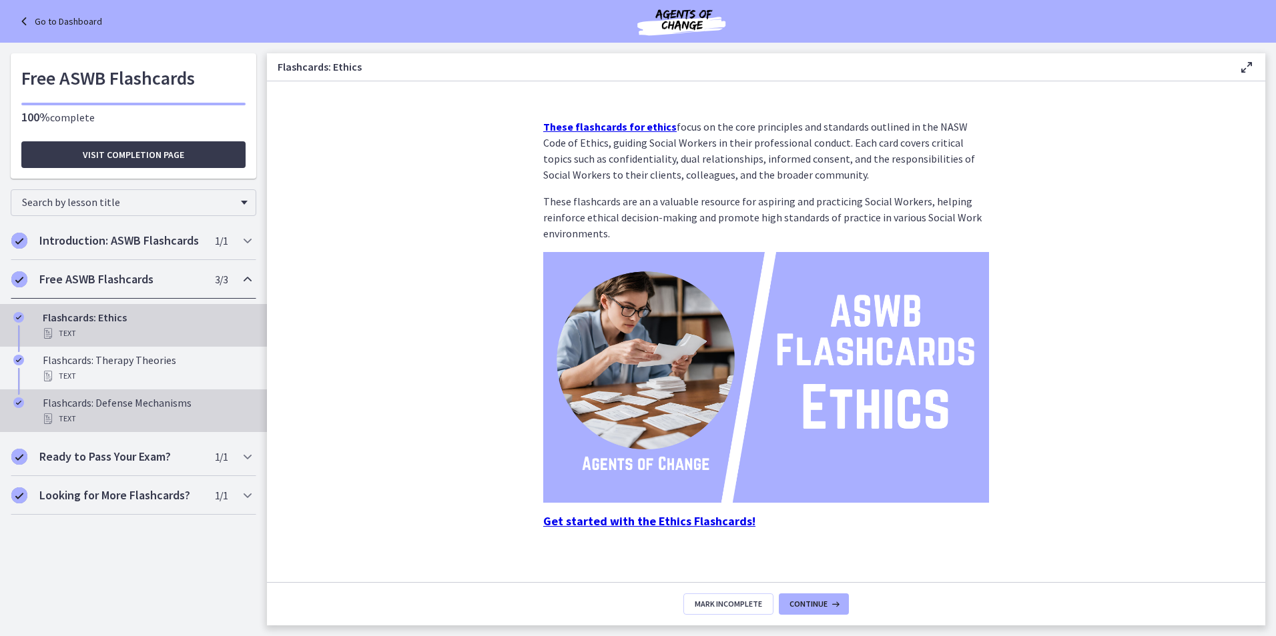
click at [140, 403] on div "Flashcards: Defense Mechanisms Text" at bounding box center [147, 411] width 208 height 32
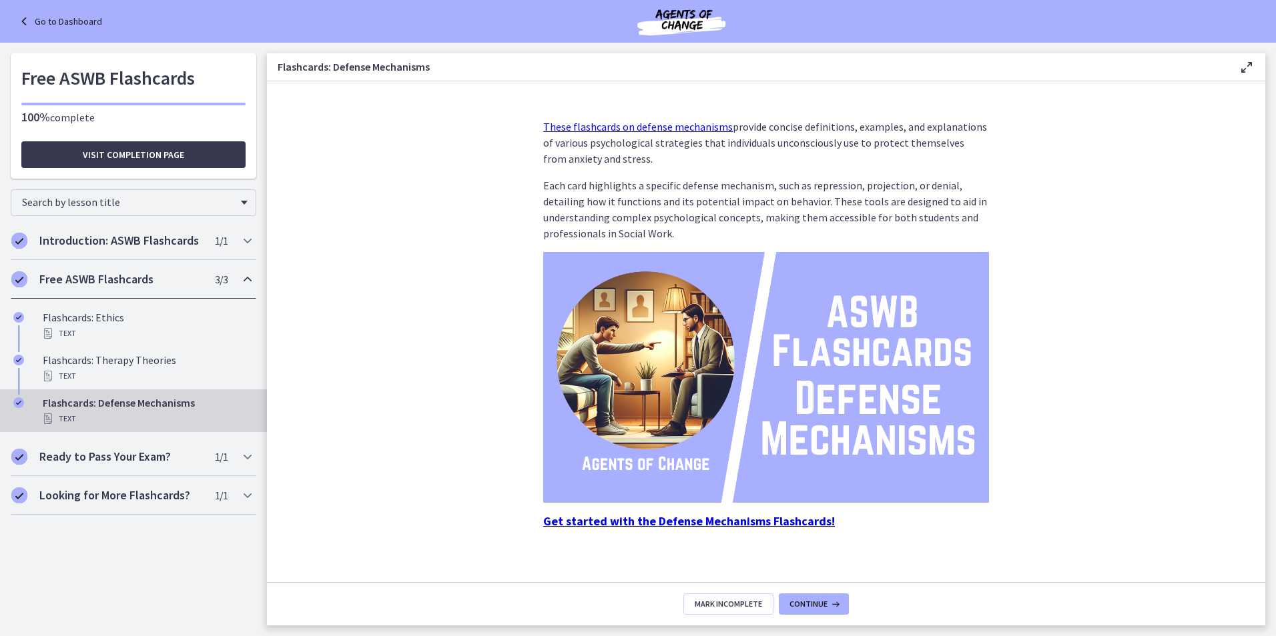
click at [724, 521] on strong "Get started with the Defense Mechanisms Flashcards!" at bounding box center [689, 521] width 292 height 15
